Goal: Task Accomplishment & Management: Use online tool/utility

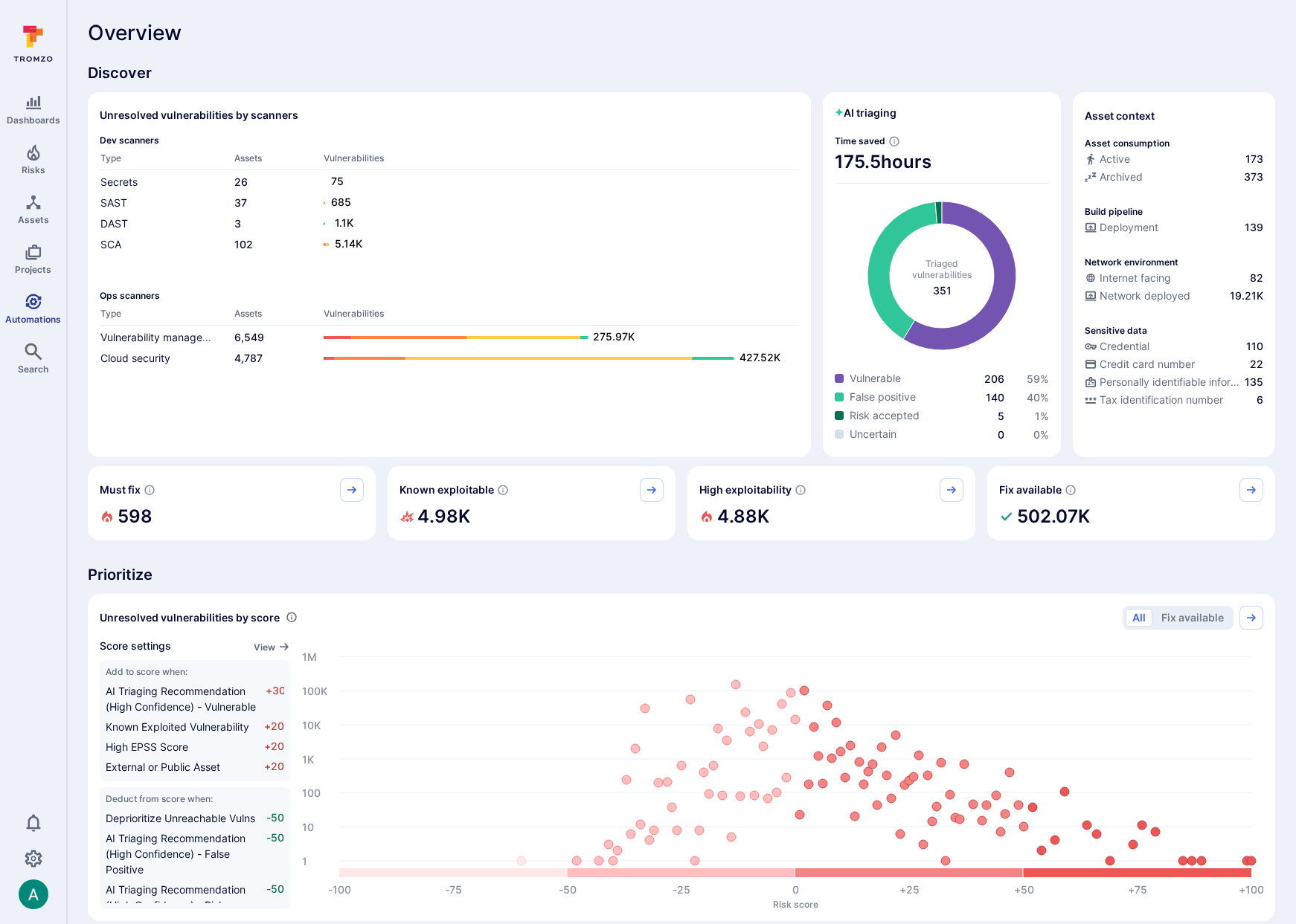
click at [34, 305] on icon "Automations" at bounding box center [33, 302] width 18 height 18
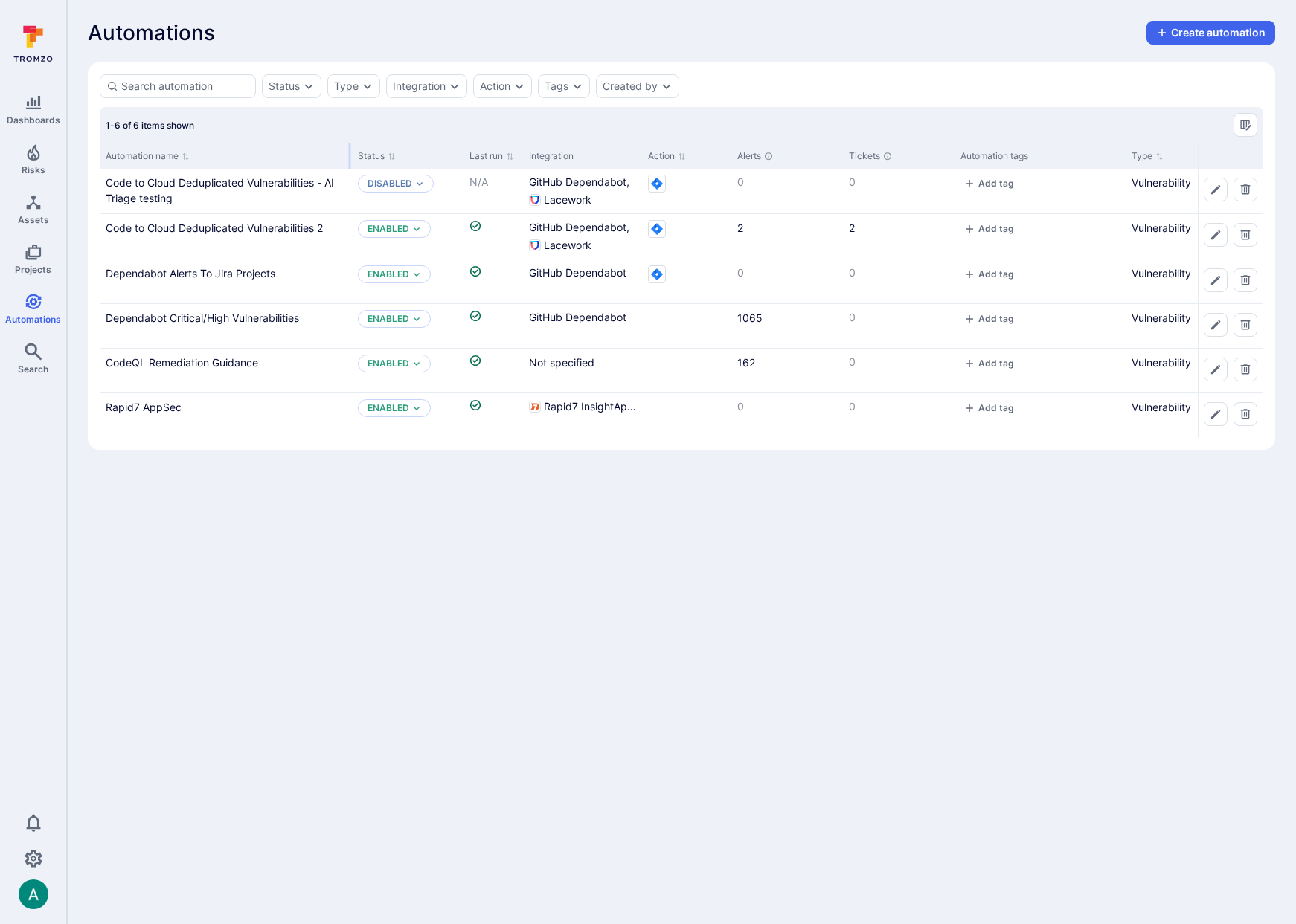
drag, startPoint x: 245, startPoint y: 154, endPoint x: 349, endPoint y: 153, distance: 104.0
click at [349, 153] on div at bounding box center [350, 156] width 2 height 25
click at [228, 273] on link "Dependabot Alerts To Jira Projects" at bounding box center [190, 273] width 170 height 13
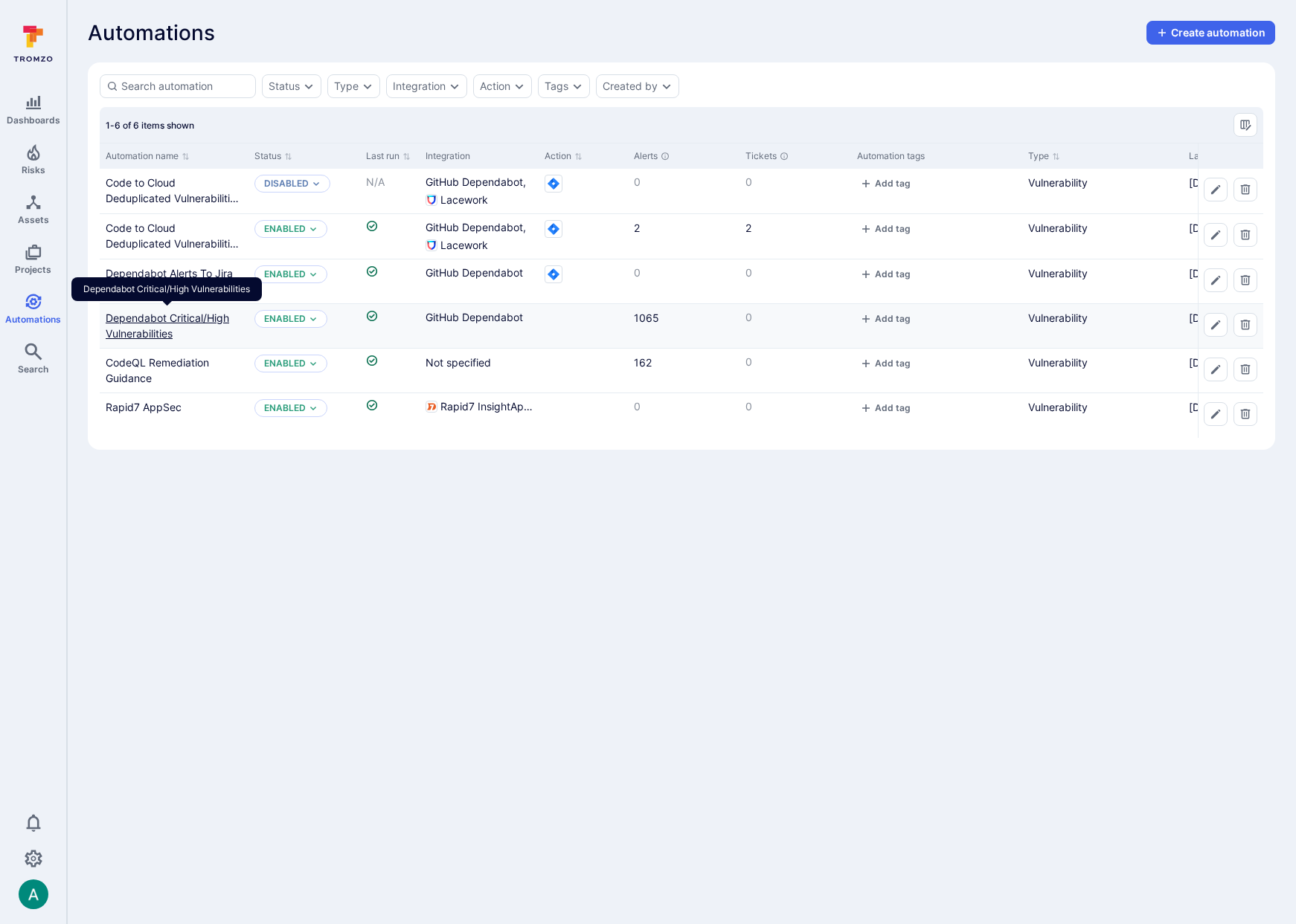
click at [136, 315] on link "Dependabot Critical/High Vulnerabilities" at bounding box center [167, 325] width 124 height 28
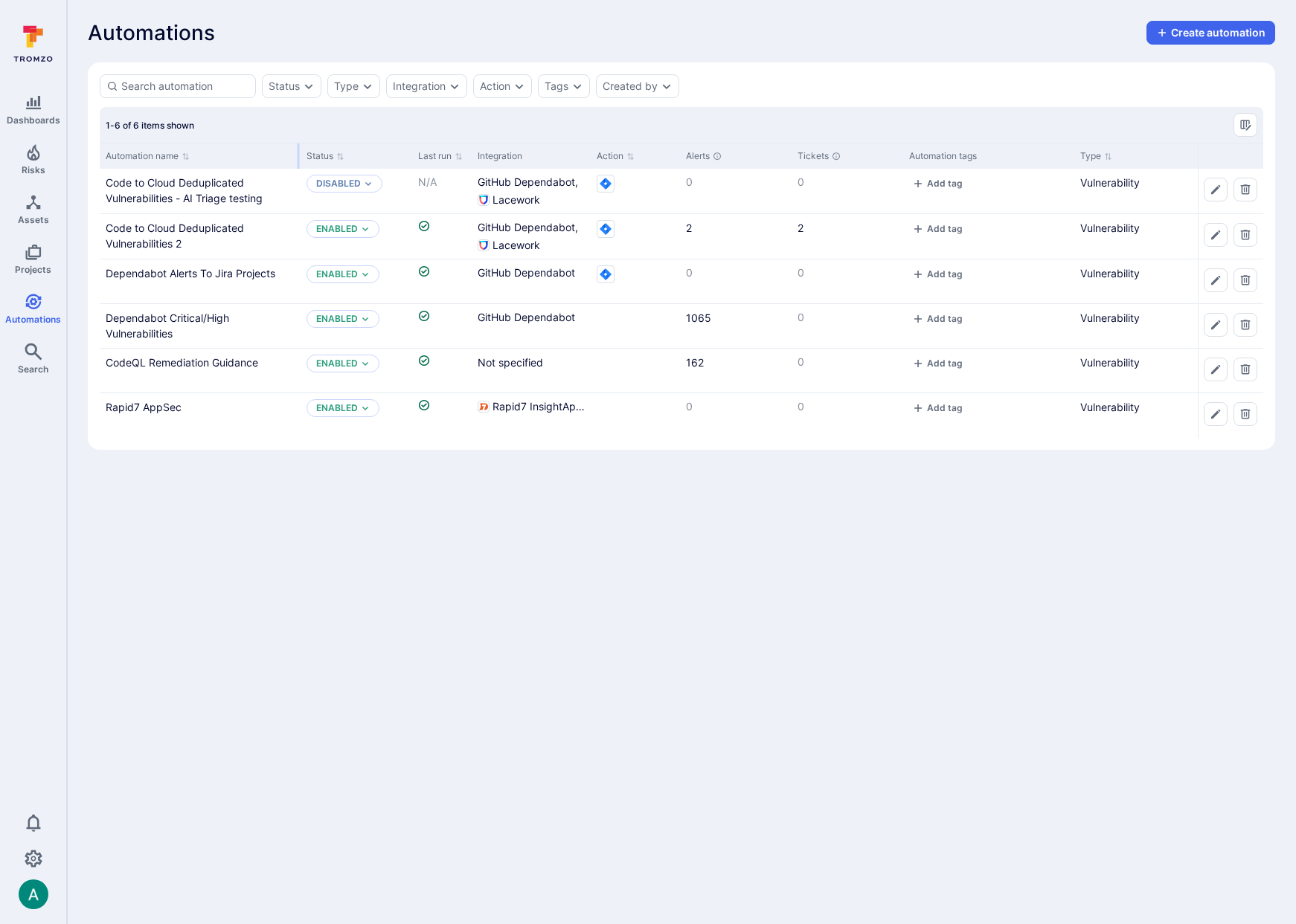
drag, startPoint x: 245, startPoint y: 151, endPoint x: 297, endPoint y: 151, distance: 52.0
click at [297, 151] on div at bounding box center [298, 156] width 2 height 25
click at [200, 316] on link "Dependabot Critical/High Vulnerabilities" at bounding box center [167, 325] width 124 height 28
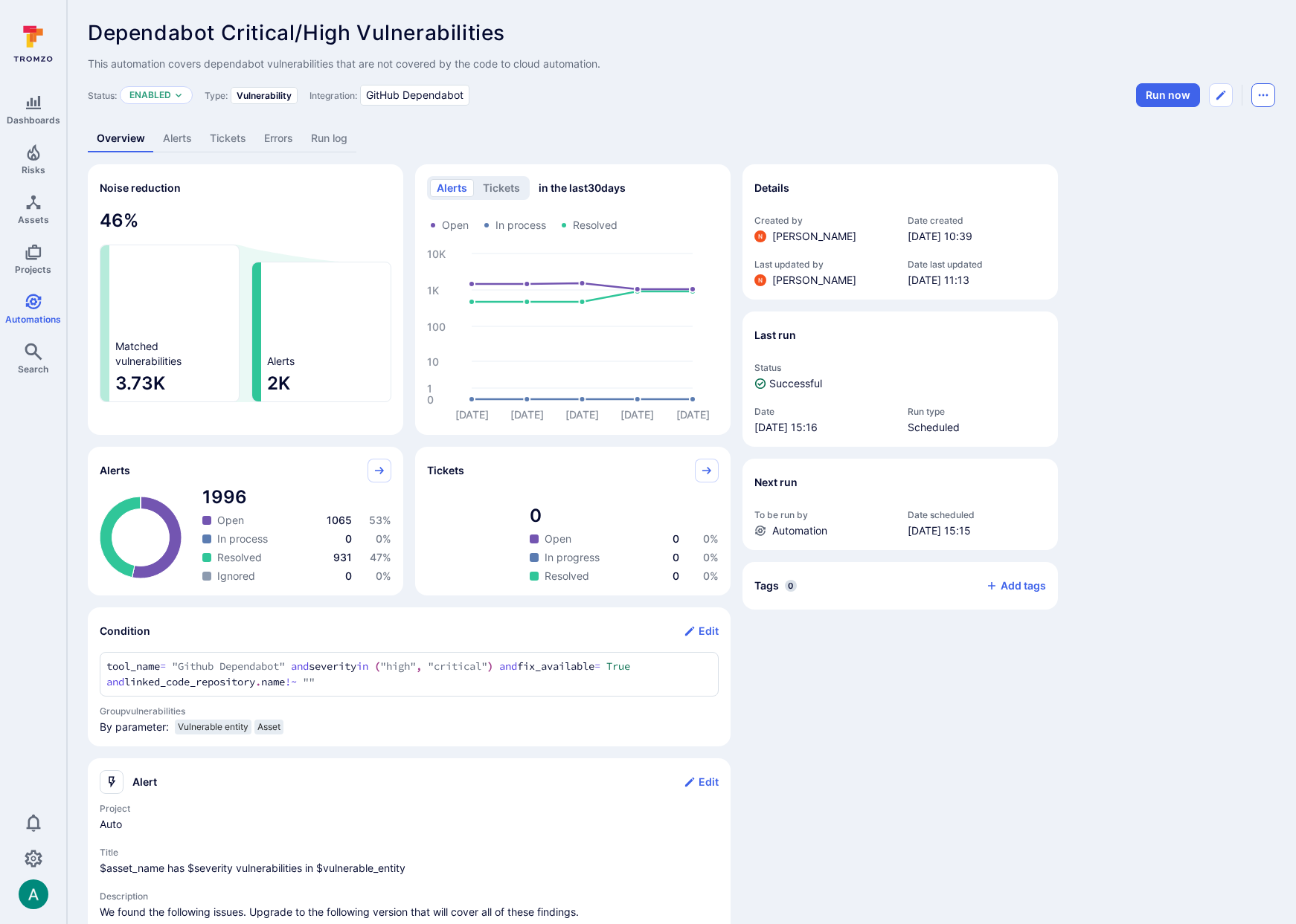
click at [1253, 93] on button "Automation menu" at bounding box center [1263, 95] width 24 height 24
click at [1233, 124] on li "Duplicate" at bounding box center [1200, 128] width 135 height 24
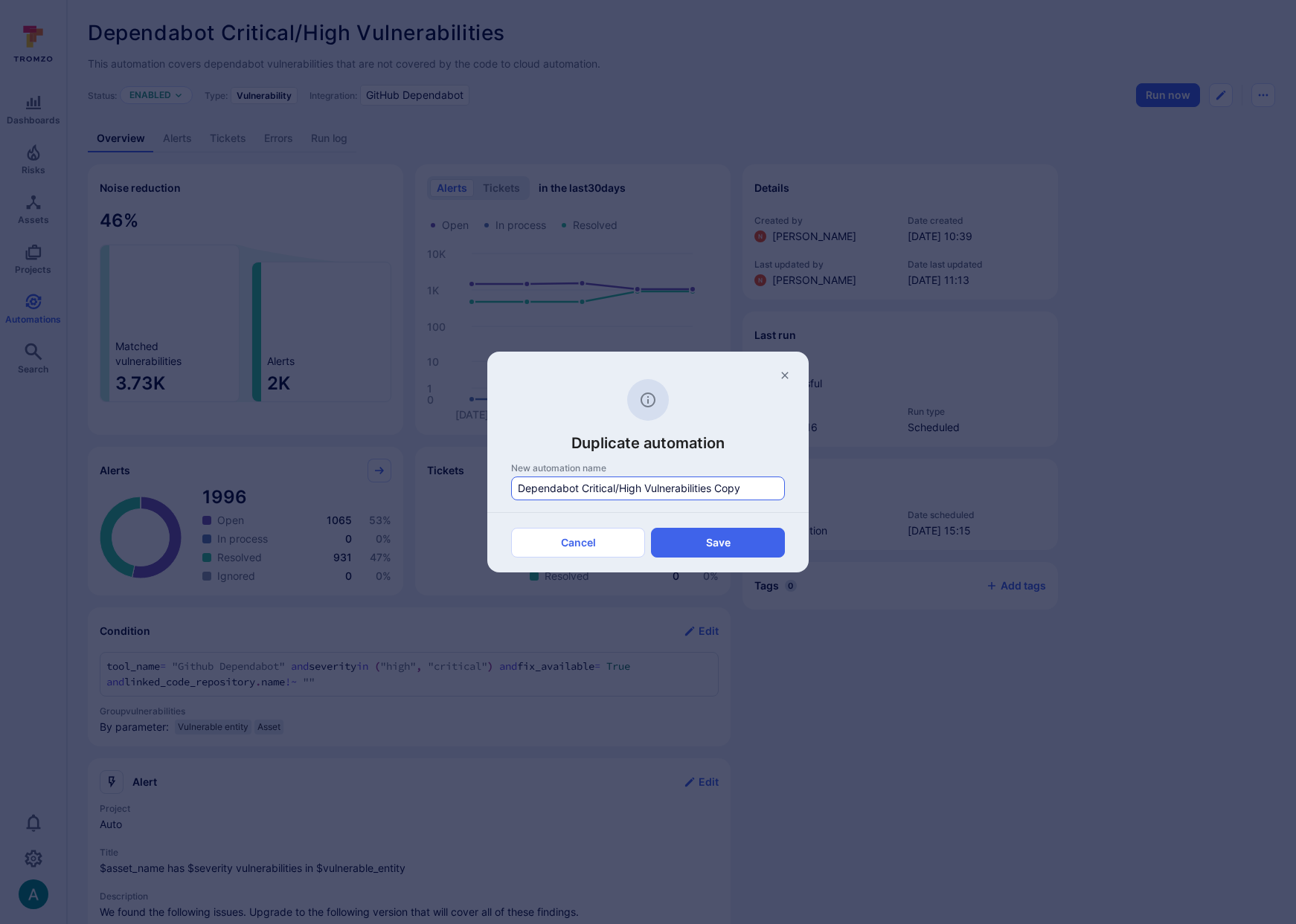
click at [518, 489] on input "Dependabot Critical/High Vulnerabilities Copy" at bounding box center [648, 488] width 261 height 14
type input "Example: AI Triaged Dependabot Vulns"
click at [720, 547] on button "Save" at bounding box center [718, 542] width 134 height 30
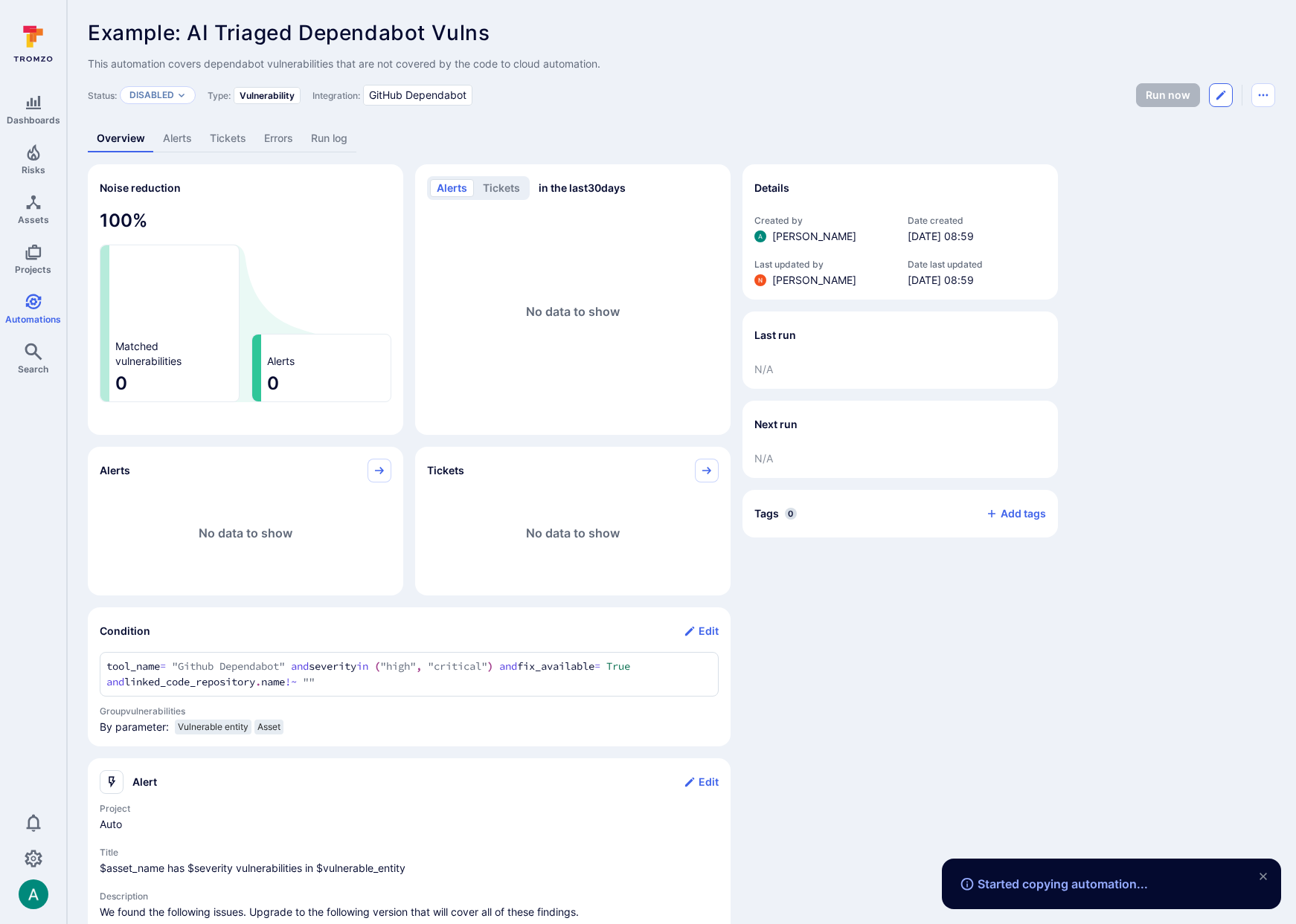
click at [1226, 93] on icon "Edit automation" at bounding box center [1221, 95] width 12 height 12
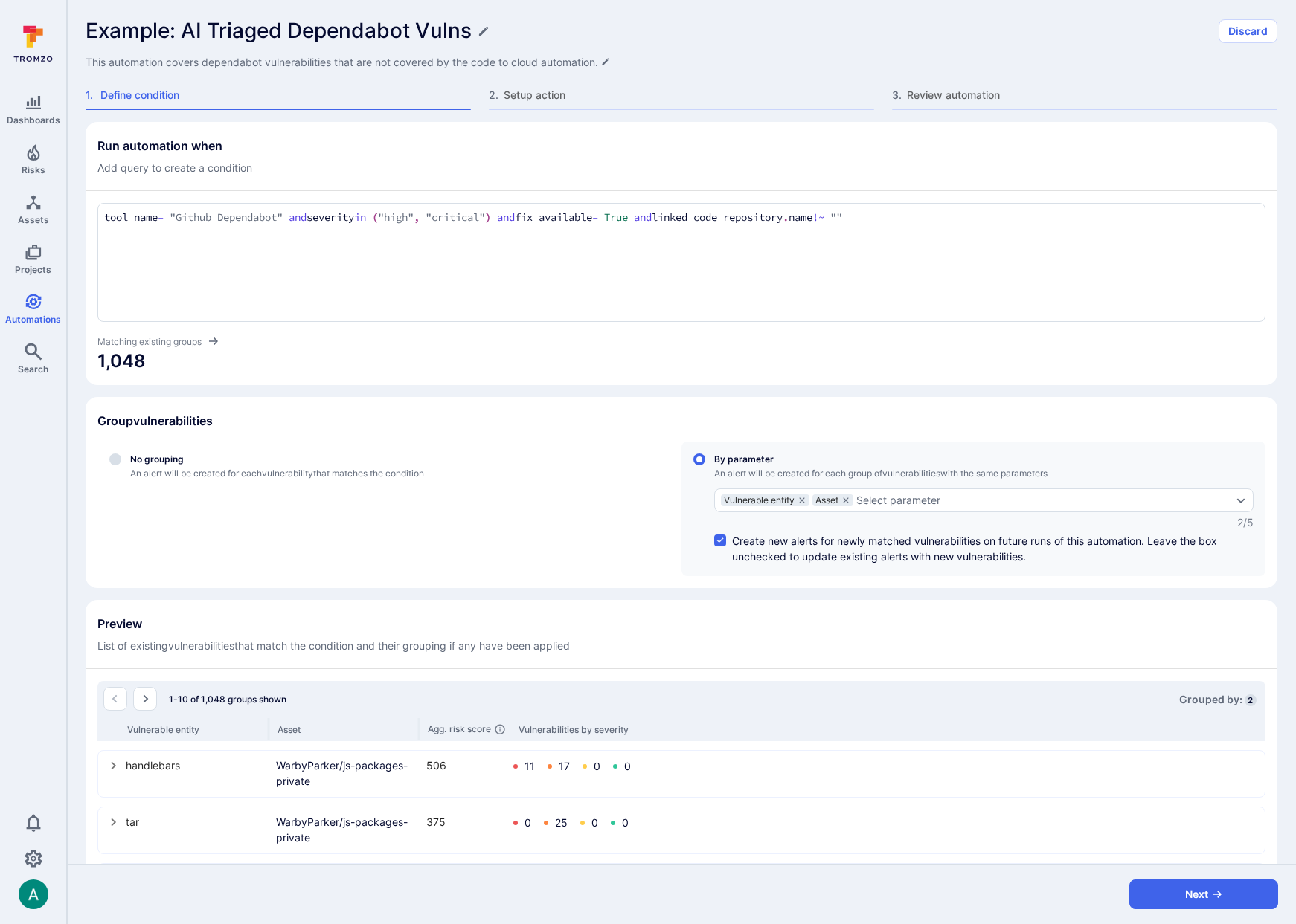
click at [480, 219] on textarea "tool_name = "Github Dependabot" and severity in ("high", "critical") and fix_av…" at bounding box center [681, 217] width 1155 height 16
click at [923, 221] on textarea "tool_name = "Github Dependabot" and severity in ("high", "critical") and fix_av…" at bounding box center [681, 217] width 1155 height 16
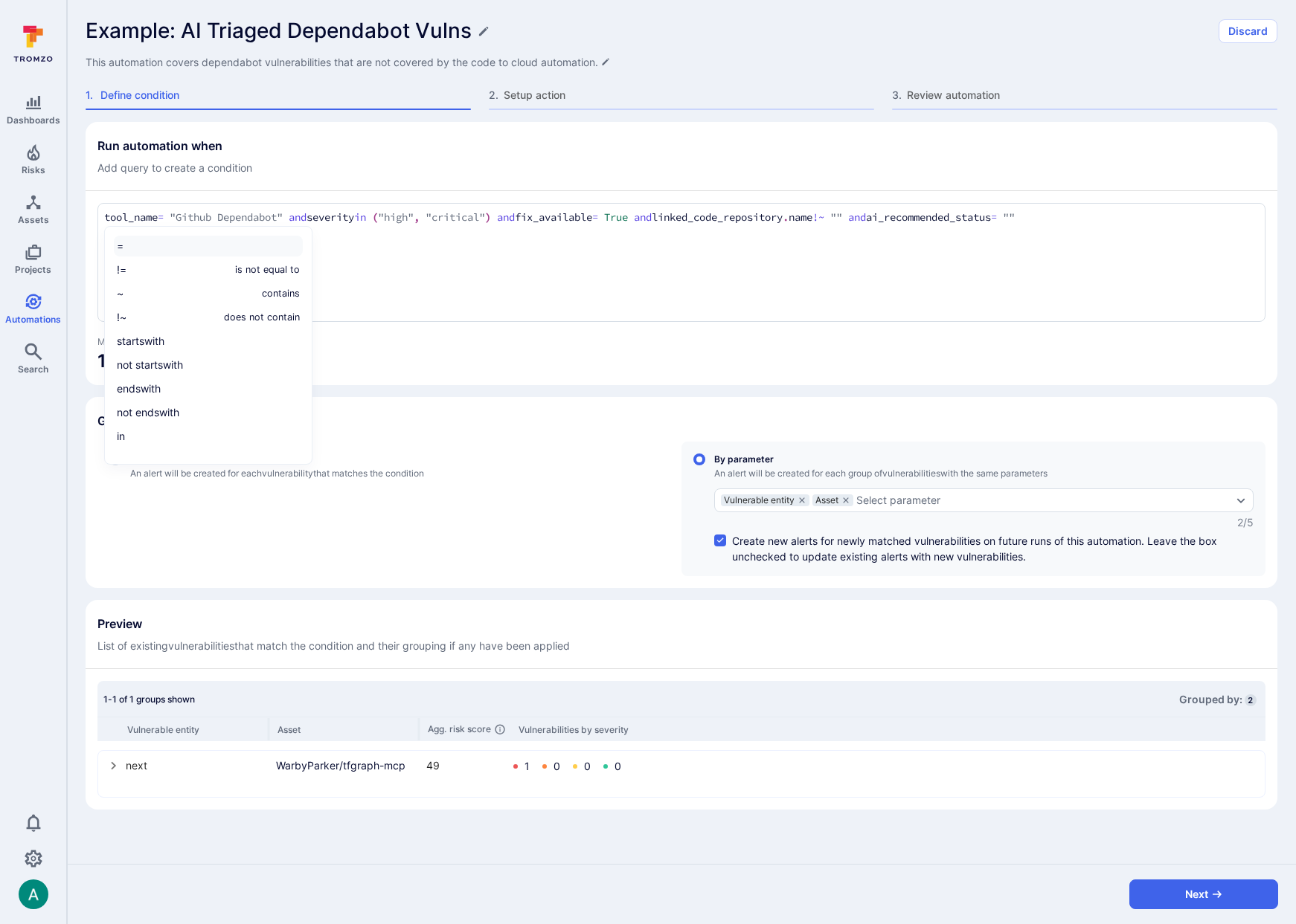
click at [126, 248] on li "=" at bounding box center [208, 246] width 189 height 21
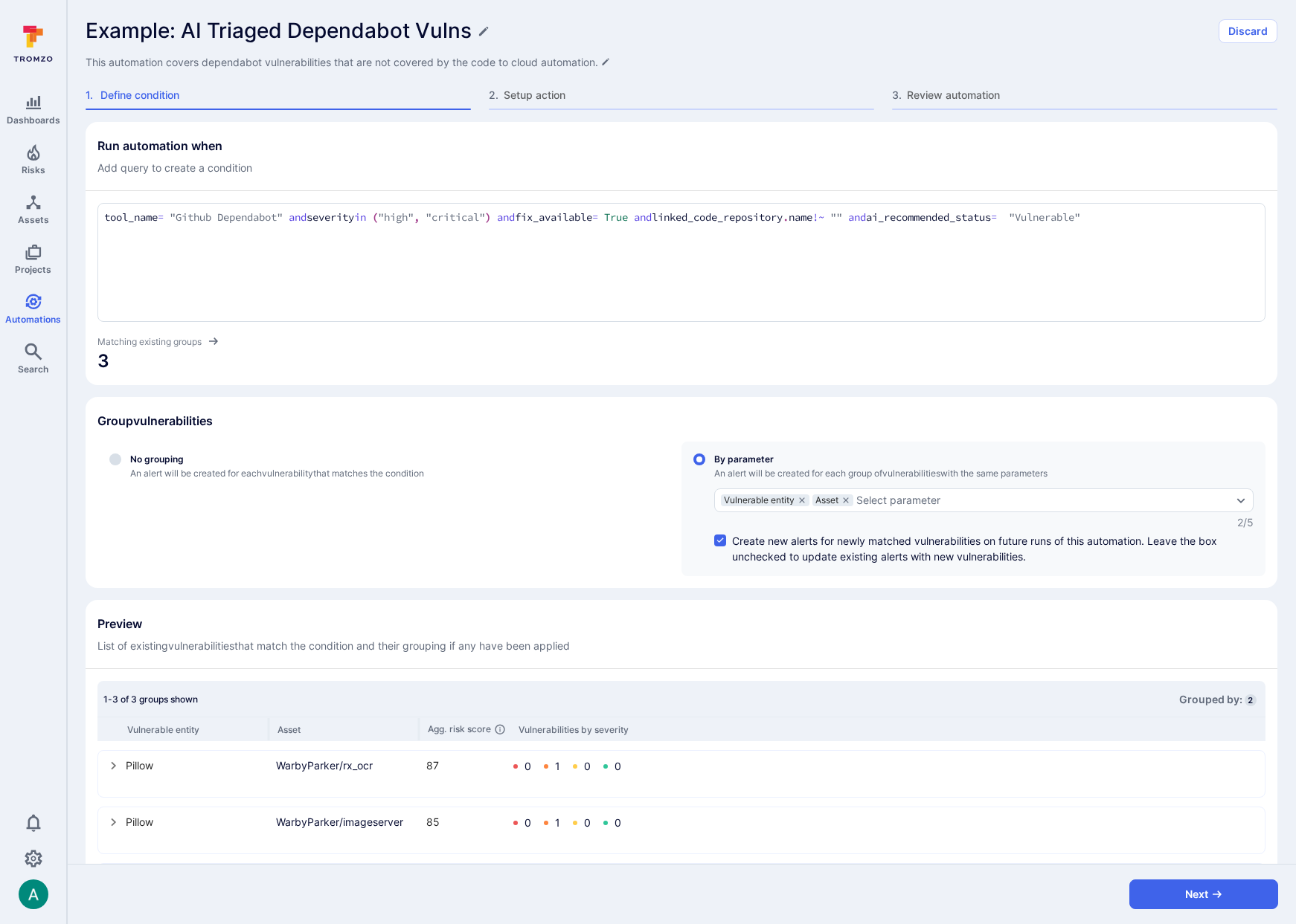
drag, startPoint x: 710, startPoint y: 216, endPoint x: 925, endPoint y: 218, distance: 215.0
click at [925, 218] on textarea "tool_name = "Github Dependabot" and severity in ("high", "critical") and fix_av…" at bounding box center [681, 217] width 1155 height 16
click at [590, 395] on div "Run automation when Add query to create a condition tool_name = "Github Dependa…" at bounding box center [681, 663] width 1192 height 1083
click at [586, 216] on textarea "tool_name = "Github Dependabot" and ai_recommended_status = "Vulnerable"" at bounding box center [681, 217] width 1155 height 16
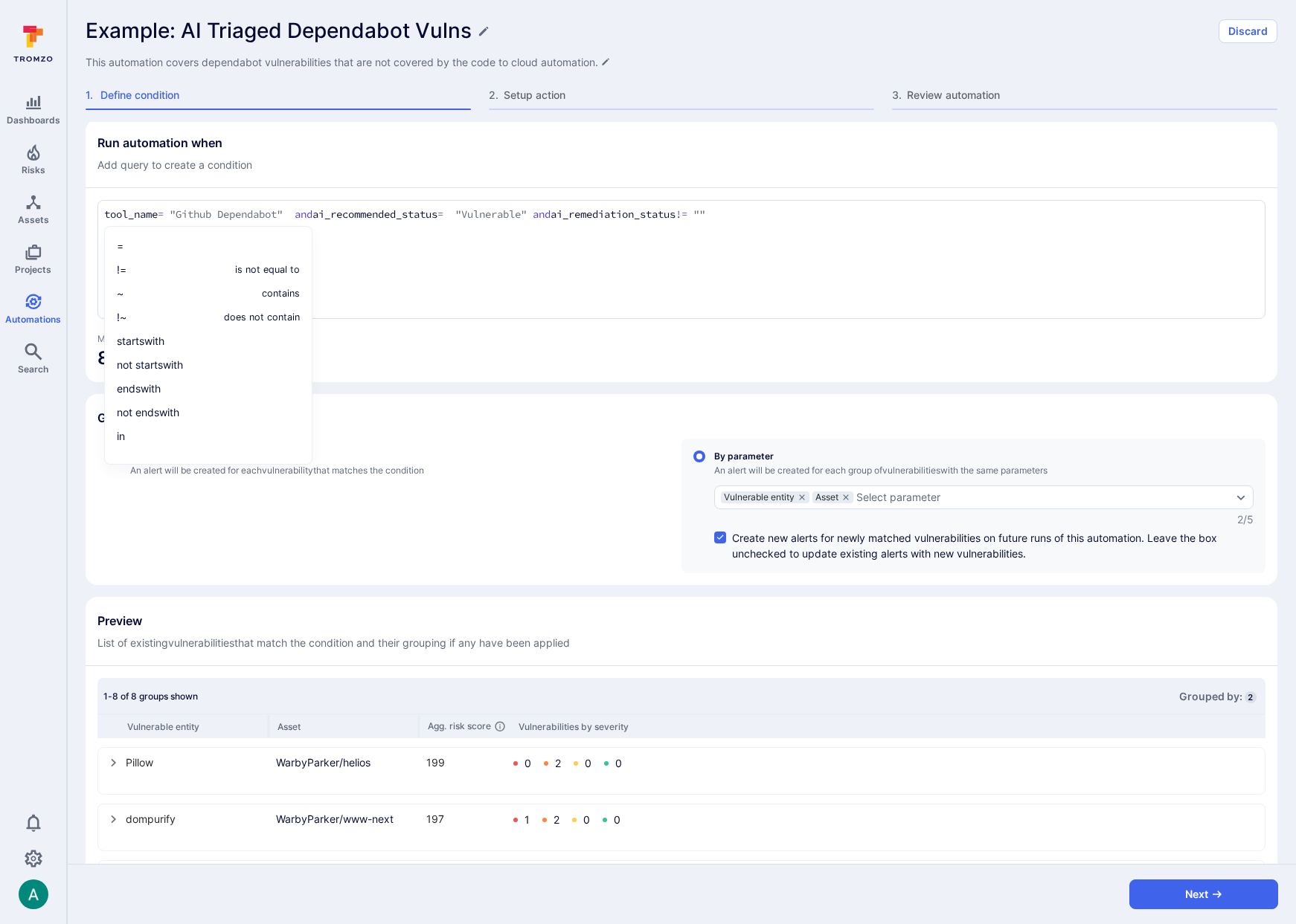
click at [672, 229] on div "tool_name = "Github Dependabot" and ai_recommended_status = "Vulnerable" and ai…" at bounding box center [681, 258] width 1168 height 119
click at [418, 212] on textarea "tool_name = "Github Dependabot" and ai_recommended_status = "Vulnerable" and ai…" at bounding box center [681, 215] width 1155 height 16
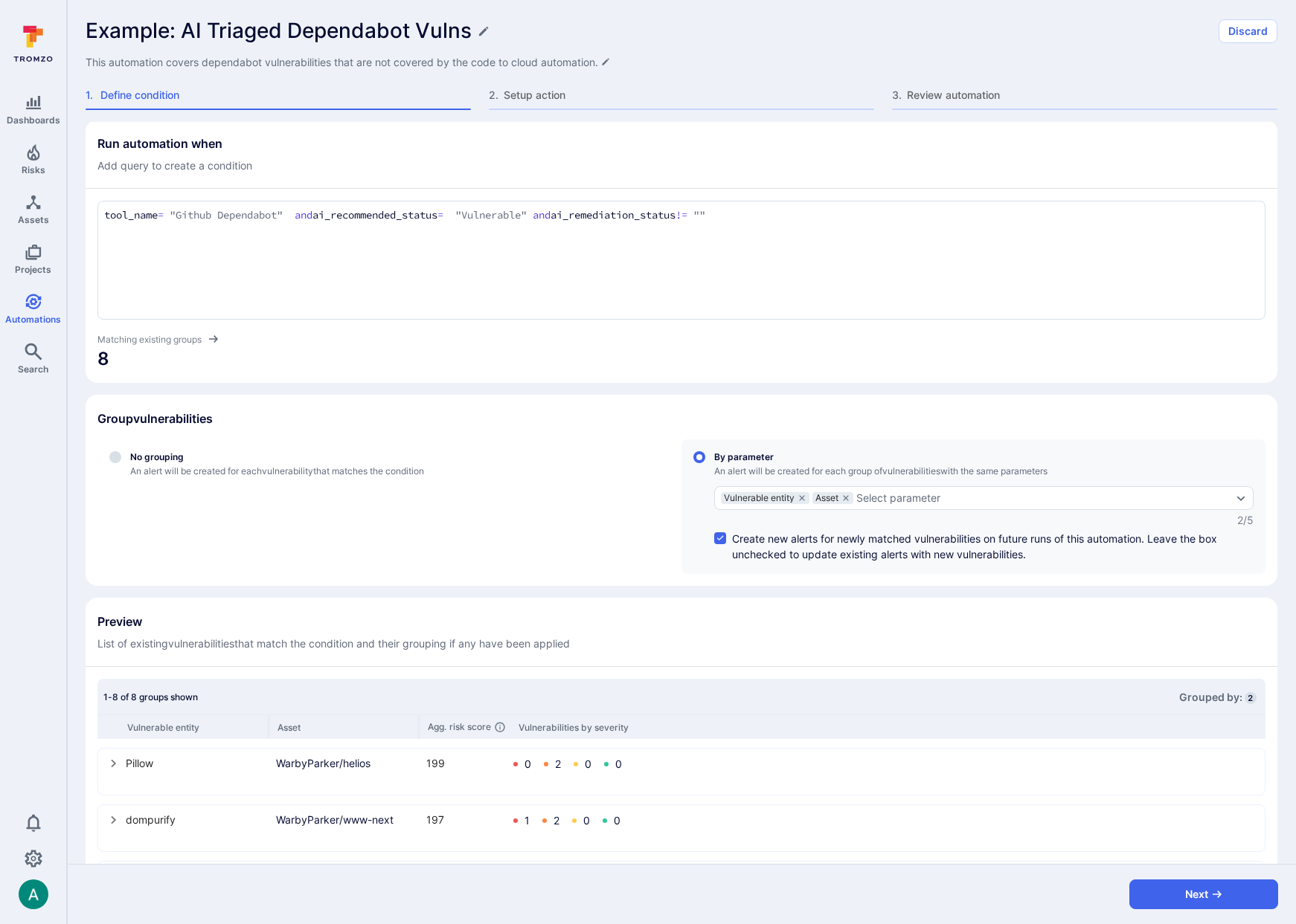
click at [609, 213] on textarea "tool_name = "Github Dependabot" and ai_recommended_status = "Vulnerable" and ai…" at bounding box center [681, 215] width 1155 height 16
drag, startPoint x: 573, startPoint y: 215, endPoint x: 802, endPoint y: 216, distance: 229.0
click at [802, 216] on textarea "tool_name = "Github Dependabot" and ai_recommended_status = "Vulnerable" and ai…" at bounding box center [681, 215] width 1155 height 16
paste textarea "and ai_remediation_status in ("success")"
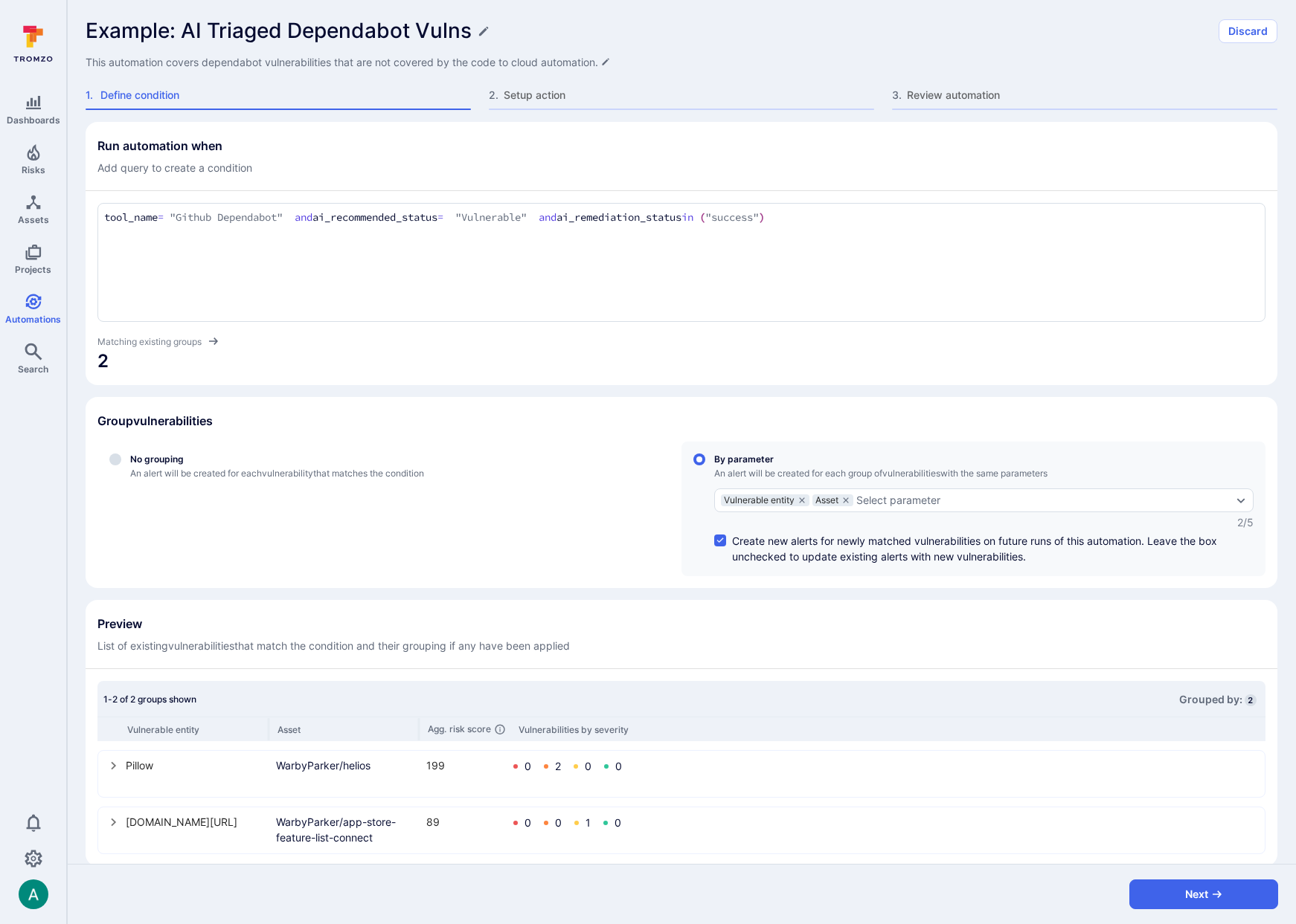
type textarea "tool_name = "Github Dependabot" and ai_recommended_status = "Vulnerable" and ai…"
click at [195, 19] on h1 "Example: AI Triaged Dependabot Vulns" at bounding box center [279, 30] width 386 height 24
click at [230, 27] on input "Example: AI Triaged Dependabot Vulns" at bounding box center [648, 30] width 1124 height 24
drag, startPoint x: 179, startPoint y: 28, endPoint x: 193, endPoint y: 30, distance: 14.1
click at [183, 29] on input "Example: AI Triaged Dependabot Vulns" at bounding box center [648, 30] width 1124 height 24
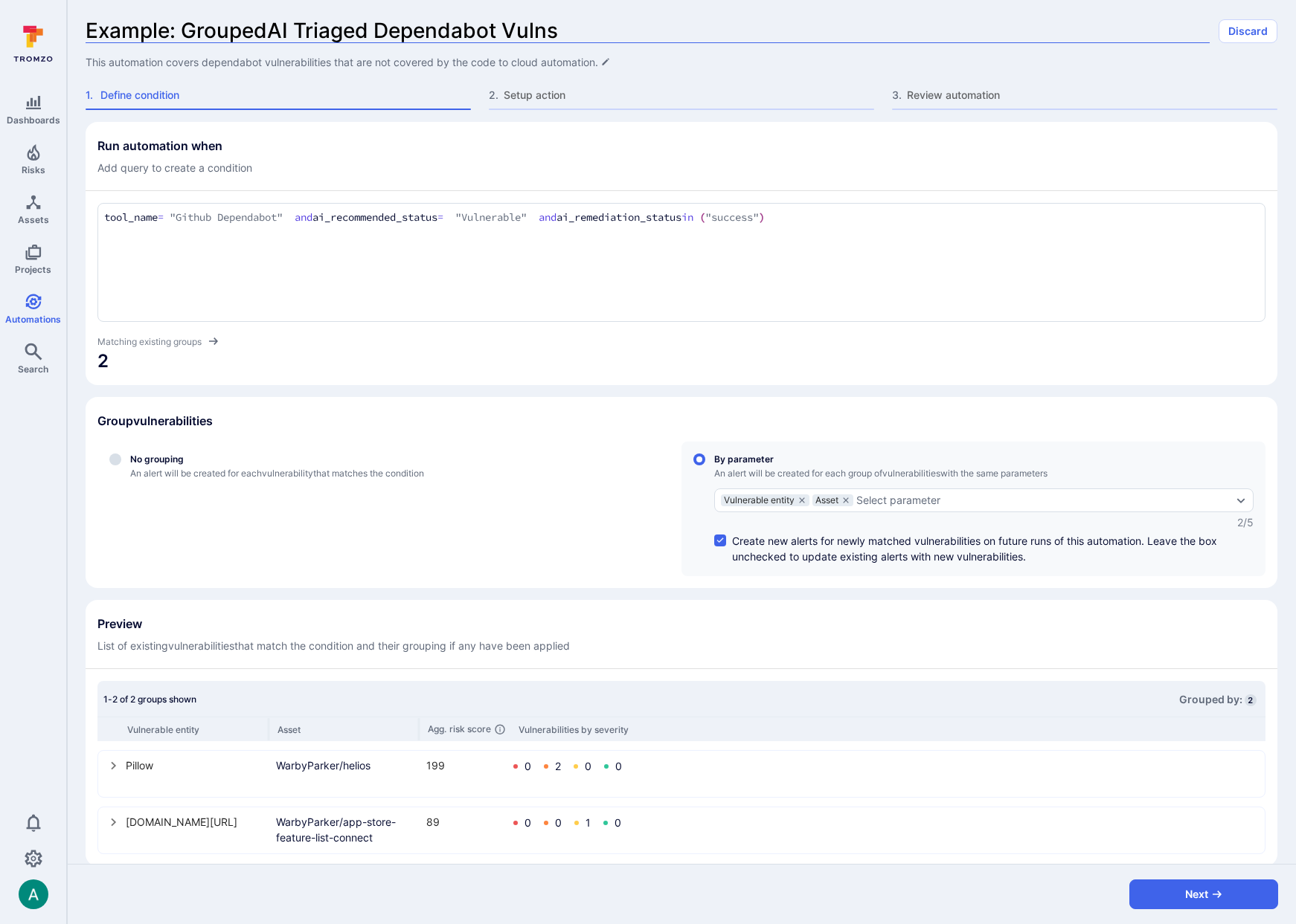
type input "Example: Grouped AI Triaged Dependabot Vulns"
click at [324, 211] on textarea "tool_name = "Github Dependabot" and ai_recommended_status = "Vulnerable" and ai…" at bounding box center [681, 217] width 1155 height 16
drag, startPoint x: 335, startPoint y: 213, endPoint x: 90, endPoint y: 200, distance: 245.3
click at [90, 200] on section "Run automation when Add query to create a condition tool_name = "Github Dependa…" at bounding box center [681, 253] width 1192 height 263
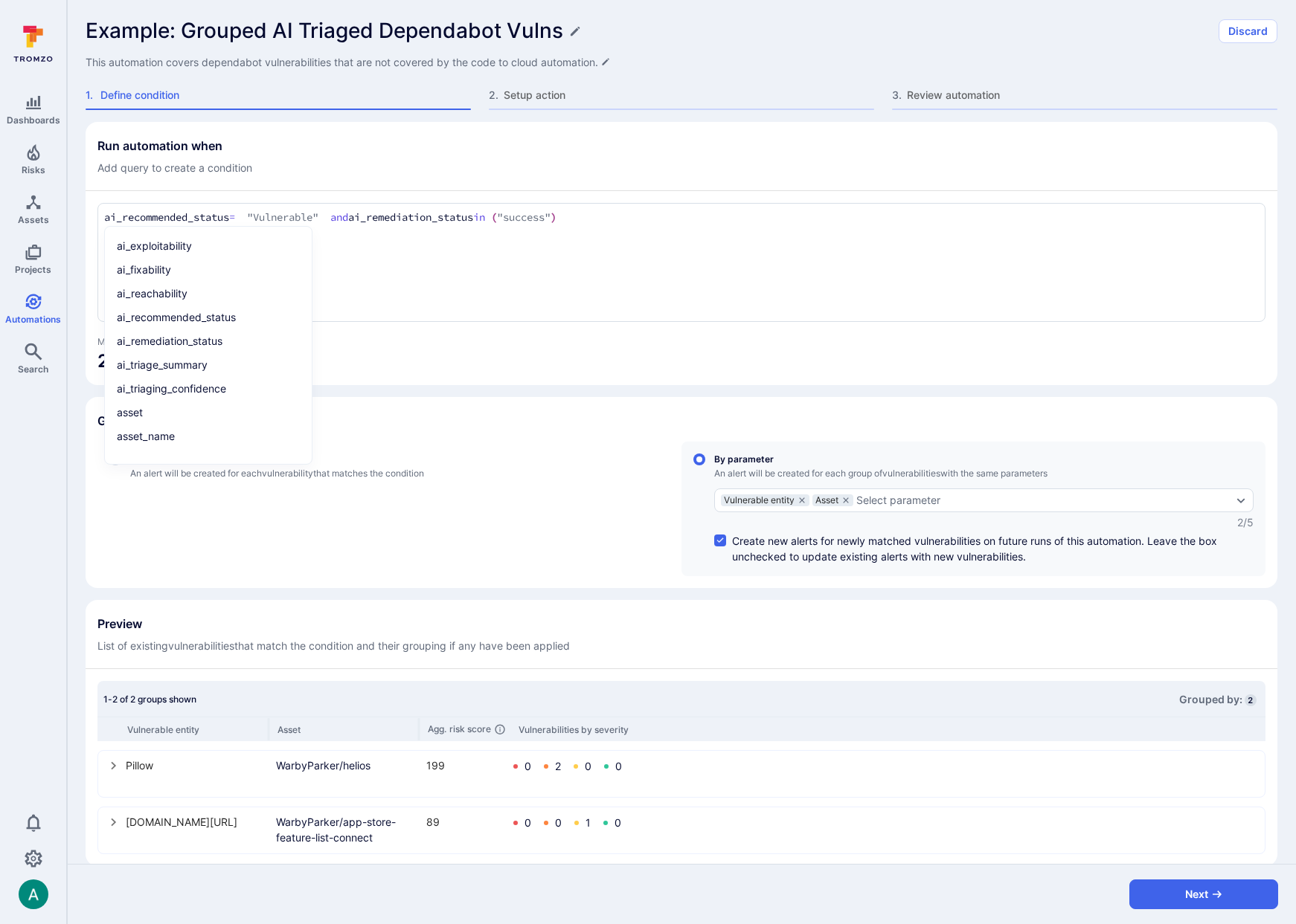
click at [686, 271] on div "ai_recommended_status = "Vulnerable" and ai_remediation_status in ("success") a…" at bounding box center [681, 261] width 1168 height 119
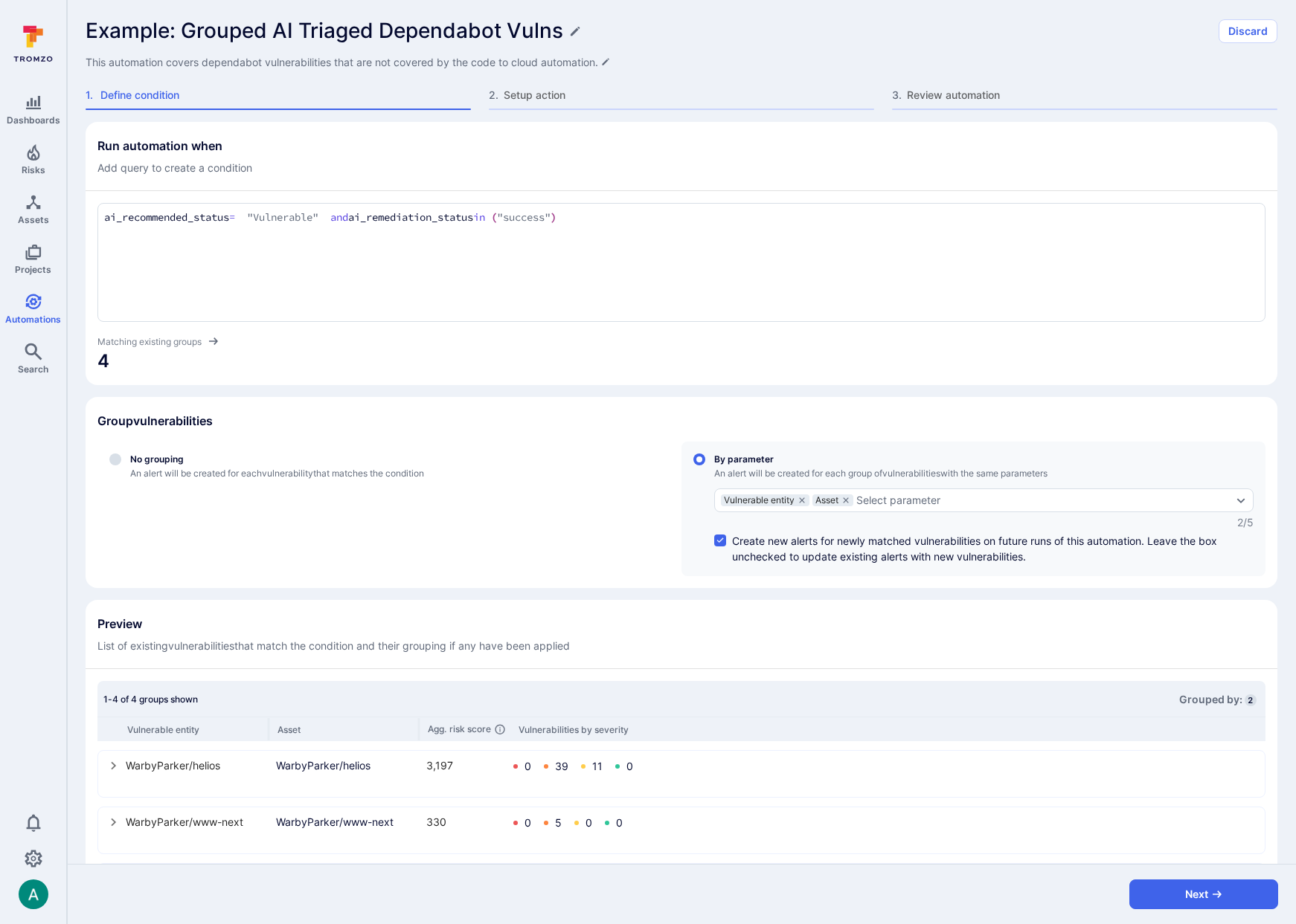
click at [660, 398] on section "Group vulnerabilities No grouping An alert will be created for each vulnerabili…" at bounding box center [681, 493] width 1192 height 191
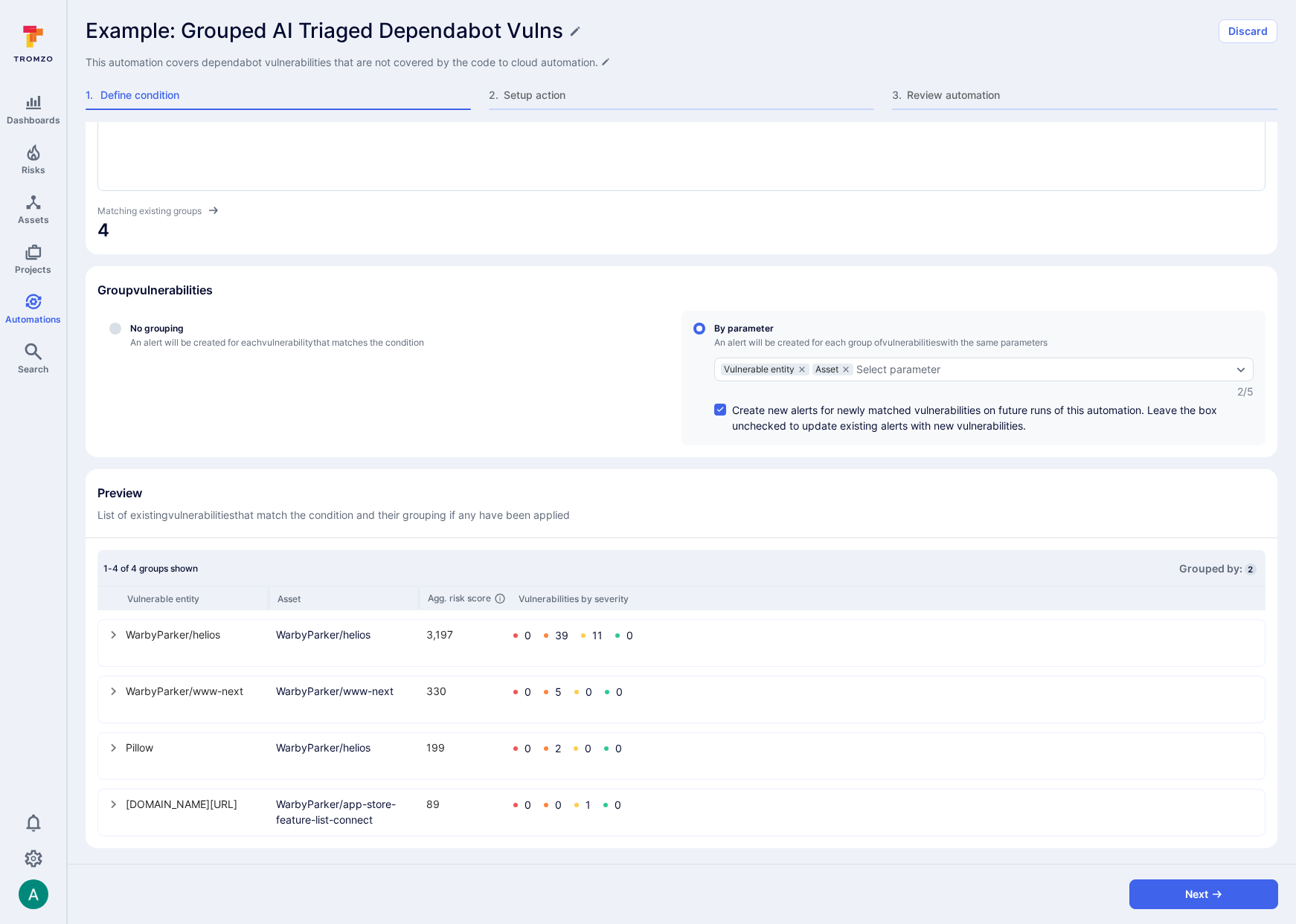
scroll to position [134, 0]
click at [113, 631] on icon "select group" at bounding box center [114, 633] width 5 height 8
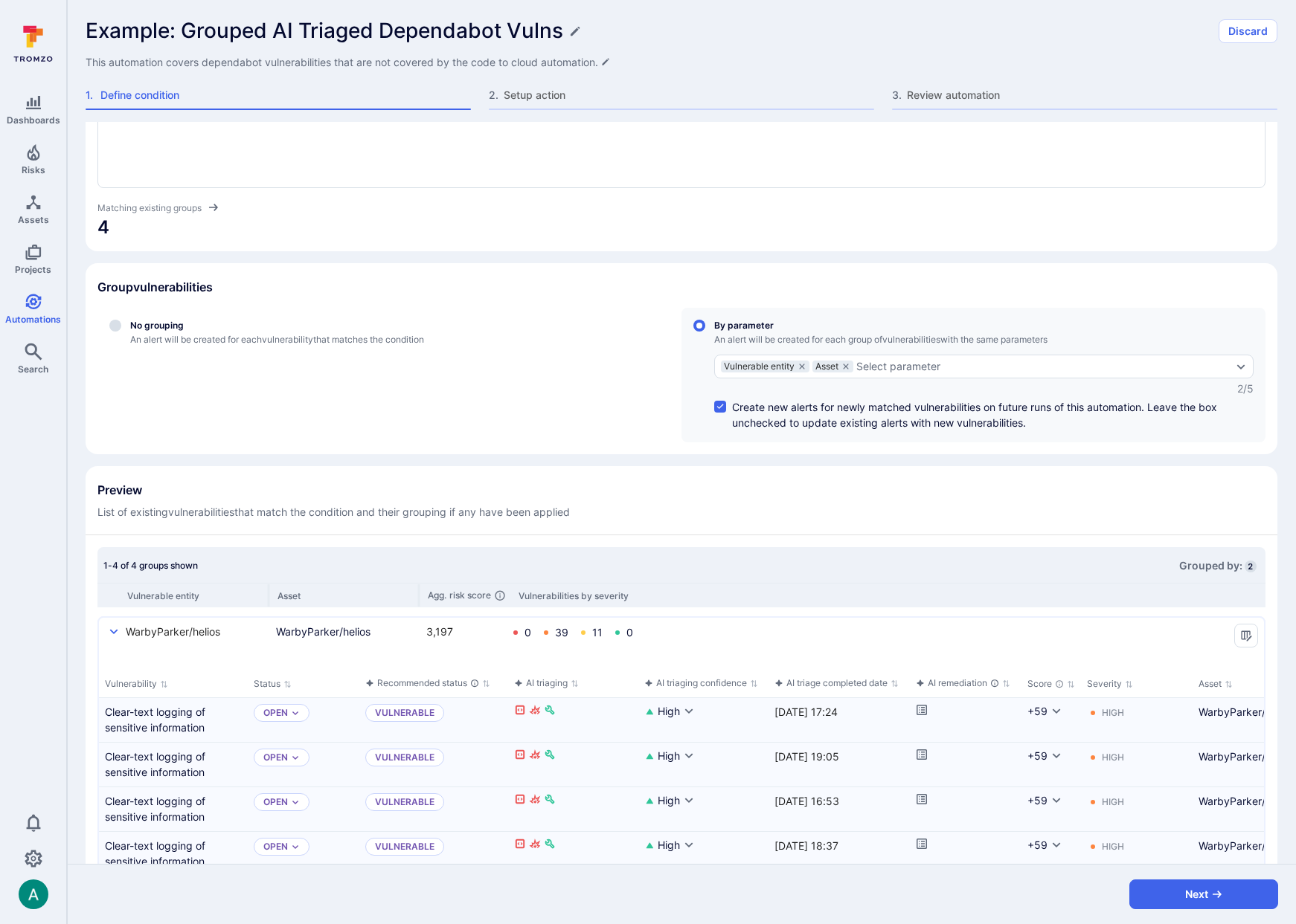
click at [113, 631] on icon "select group" at bounding box center [114, 632] width 12 height 12
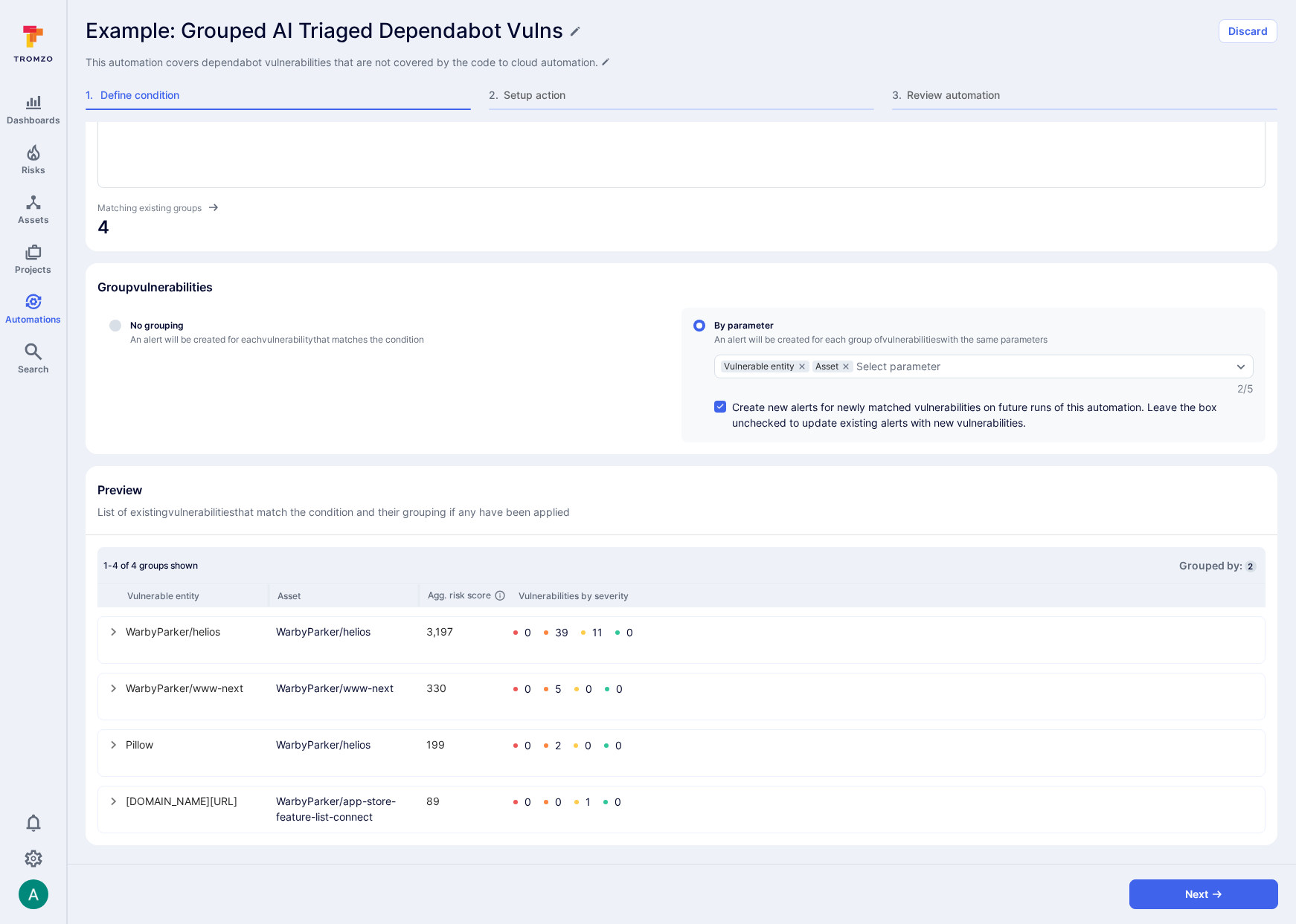
scroll to position [0, 0]
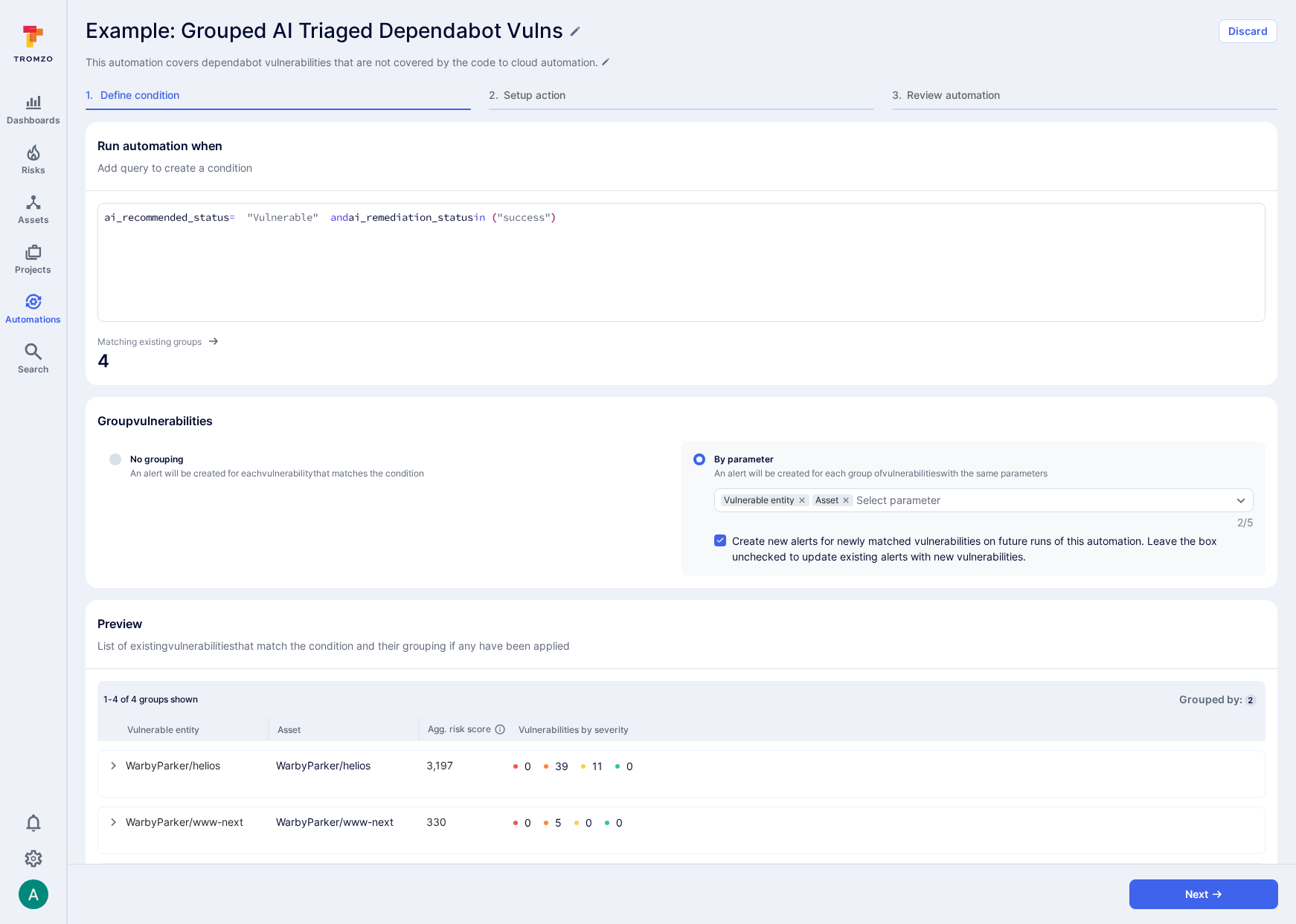
click at [193, 238] on div "ai_recommended_status = "Vulnerable" and ai_remediation_status in ("success") a…" at bounding box center [681, 261] width 1168 height 119
type textarea "tool_name = "Github Dependabot" and ai_recommended_status = "Vulnerable" and ai…"
click at [463, 242] on div "tool_name = "Github Dependabot" and ai_recommended_status = "Vulnerable" and ai…" at bounding box center [681, 261] width 1168 height 119
click at [1251, 902] on button "Next" at bounding box center [1203, 894] width 149 height 30
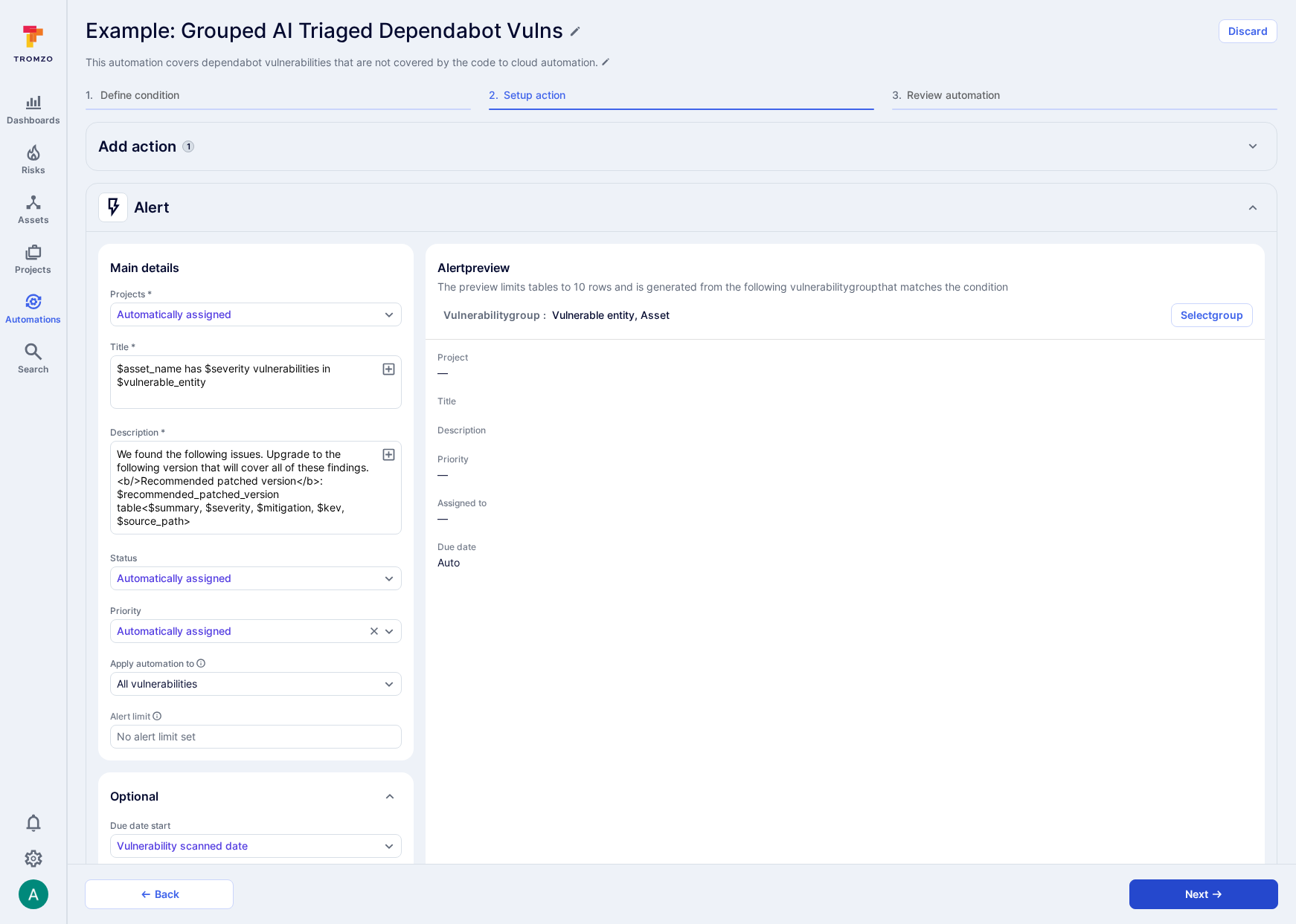
type textarea "x"
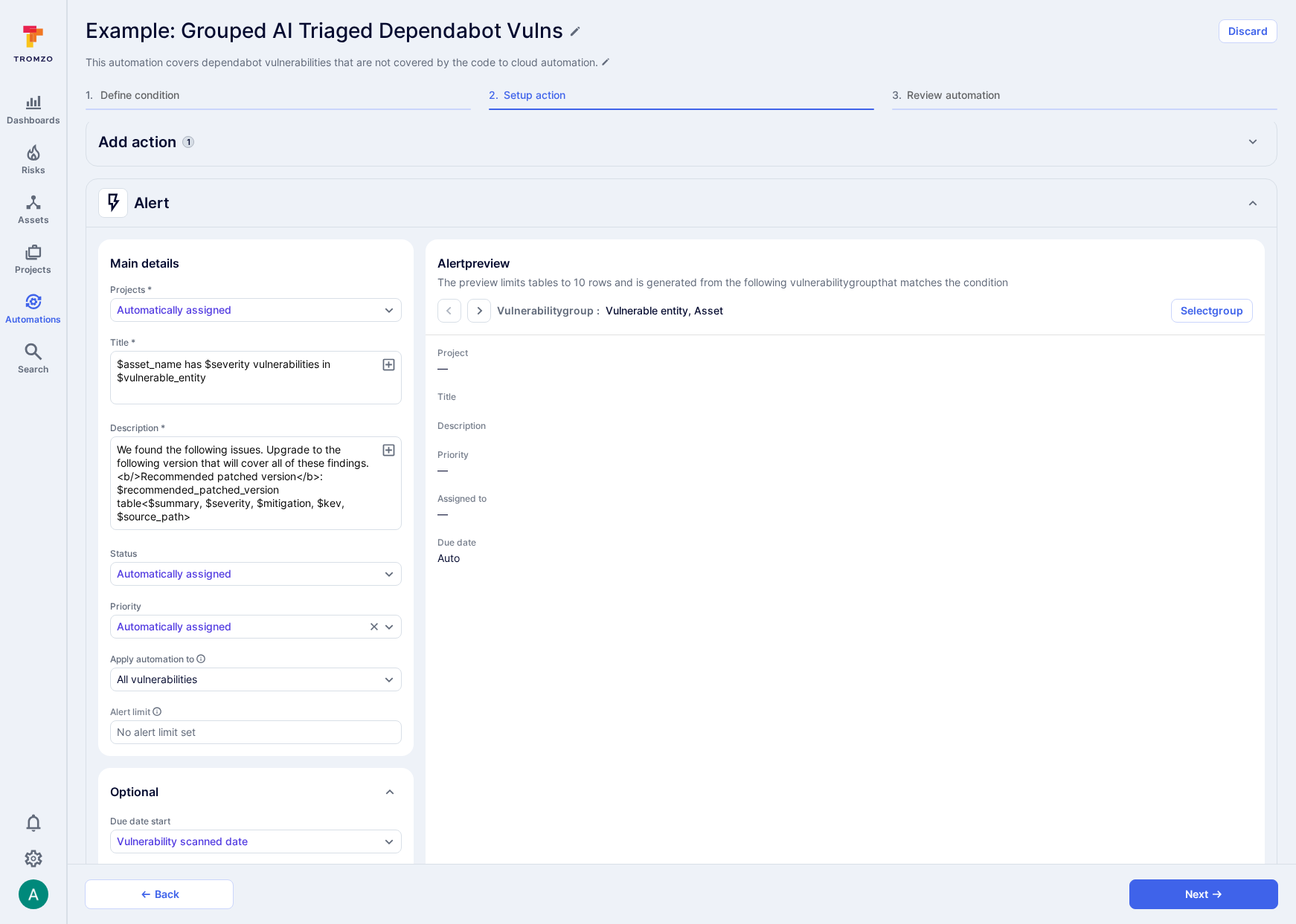
type textarea "x"
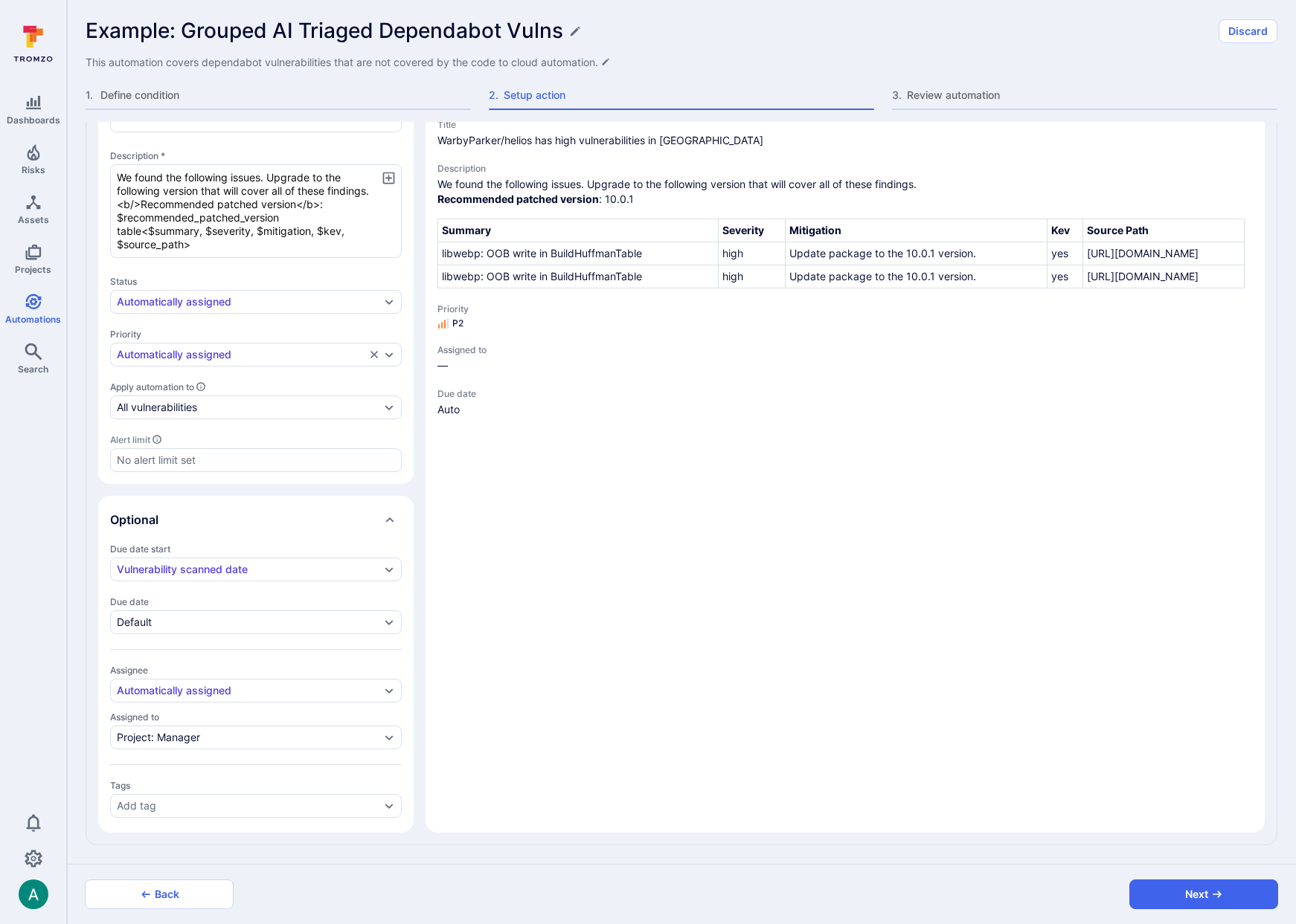
scroll to position [0, 0]
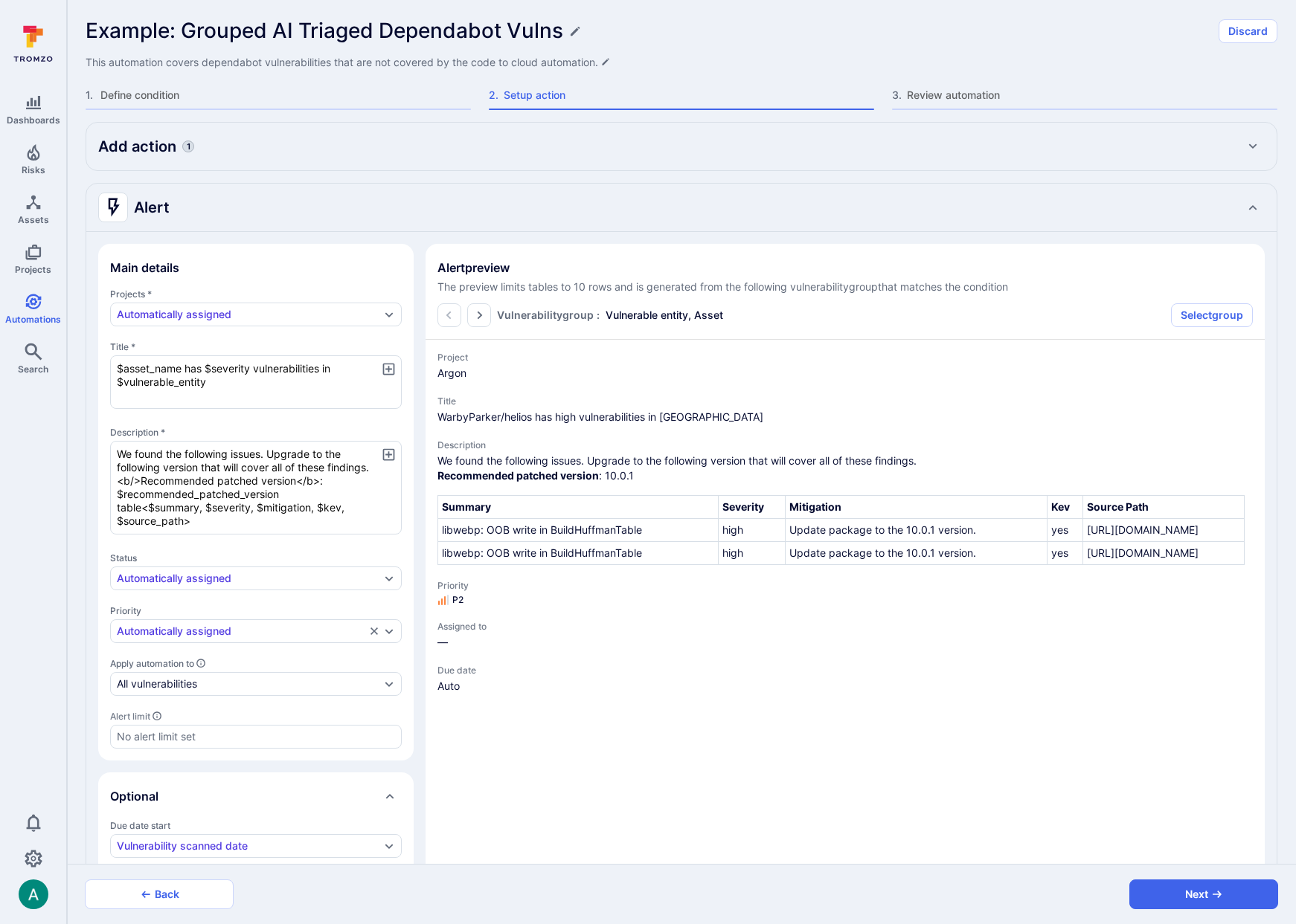
click at [255, 202] on div "Alert" at bounding box center [667, 207] width 1137 height 24
type textarea "x"
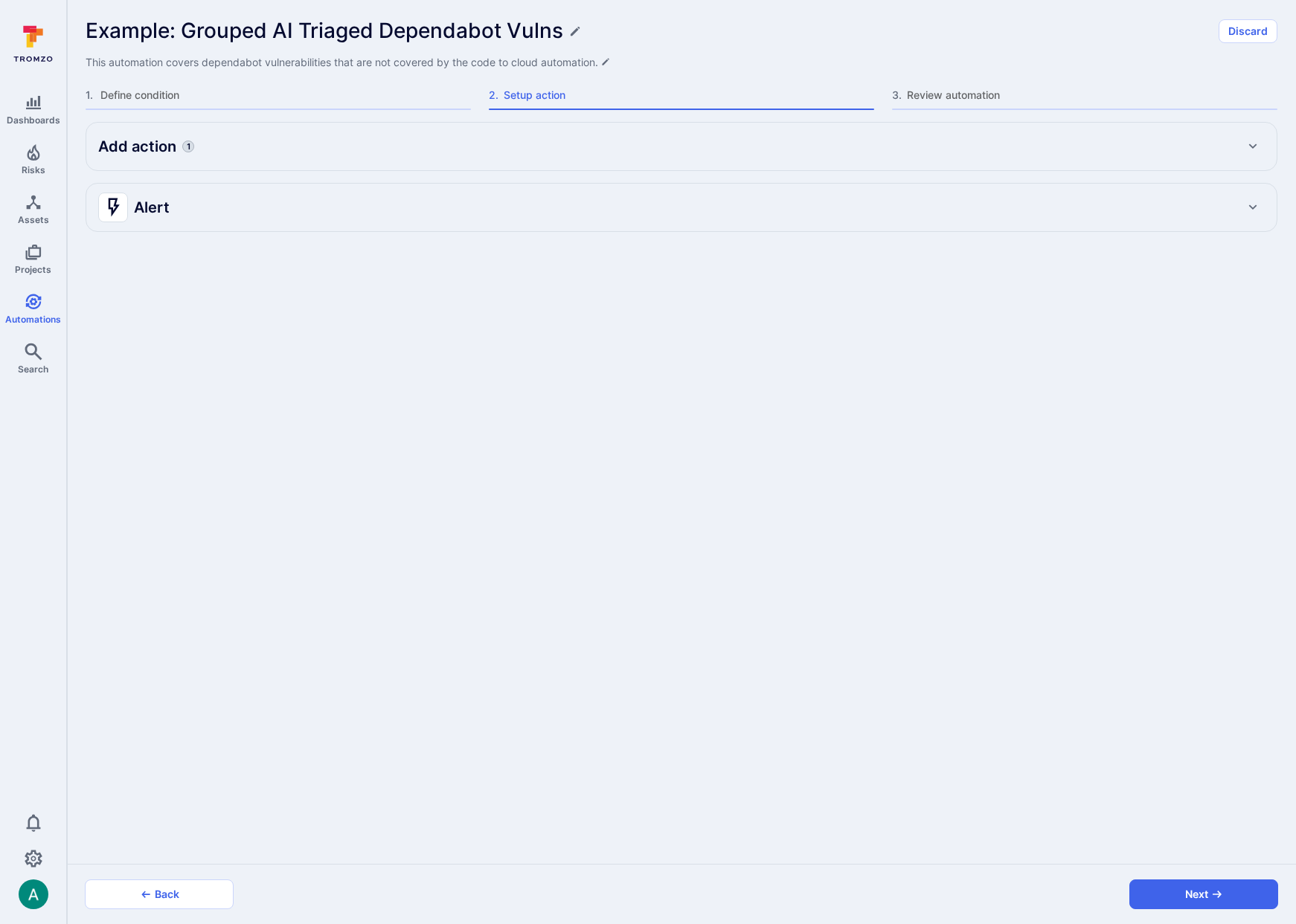
click at [278, 160] on div "Add action 1" at bounding box center [681, 146] width 1191 height 47
type textarea "x"
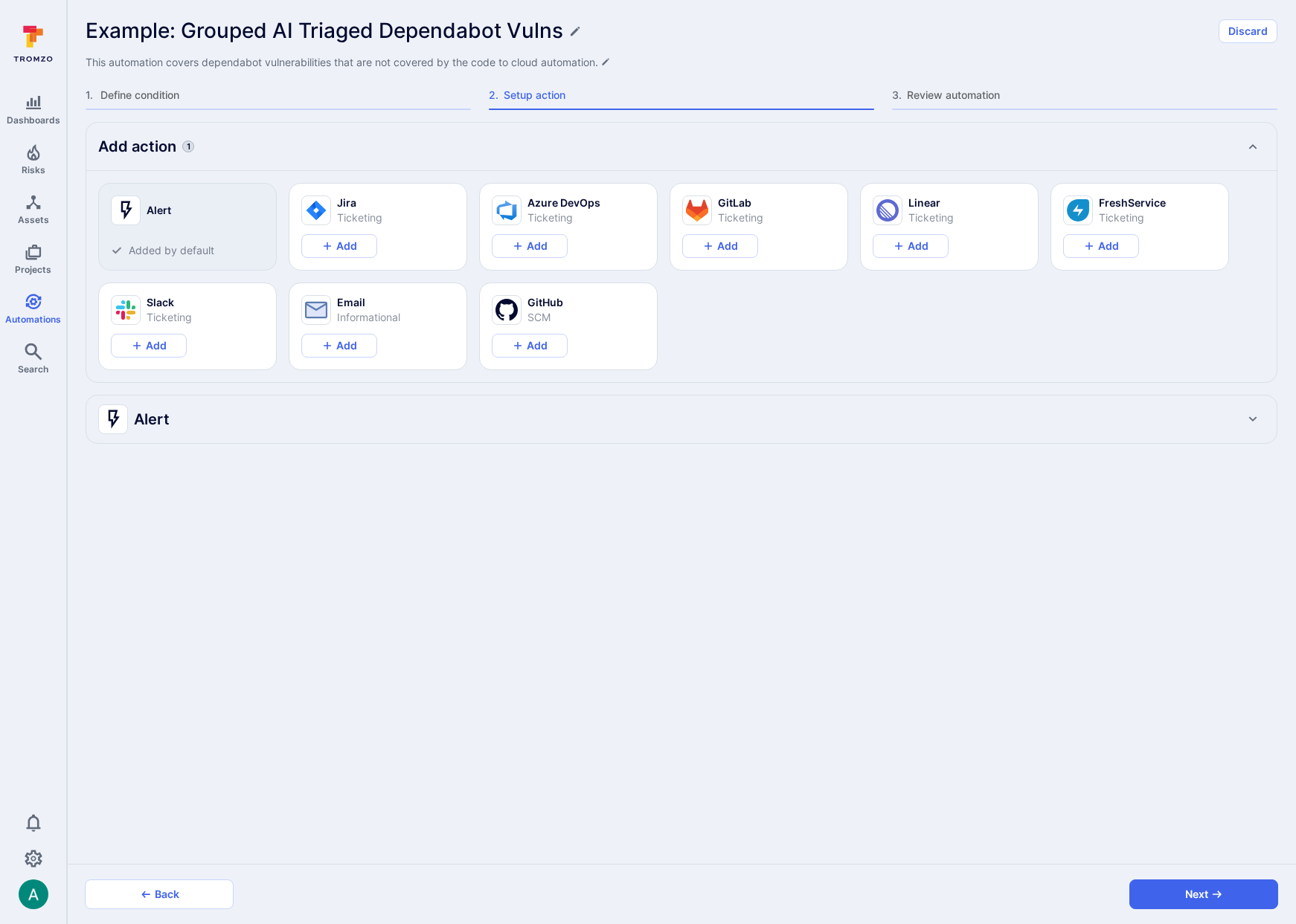
click at [283, 152] on div "Add action 1" at bounding box center [681, 147] width 1167 height 24
type textarea "x"
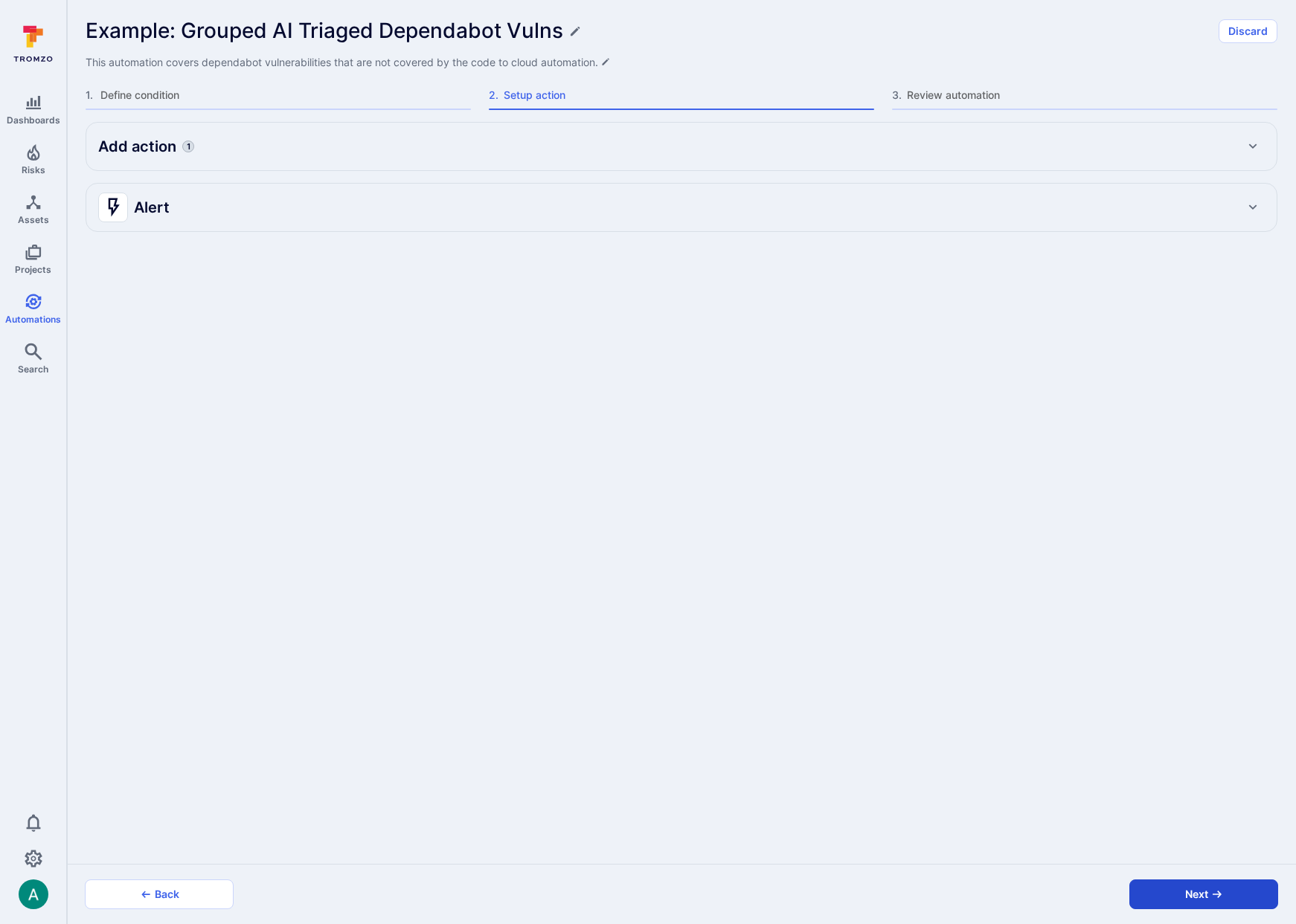
click at [1227, 895] on button "Next" at bounding box center [1203, 894] width 149 height 30
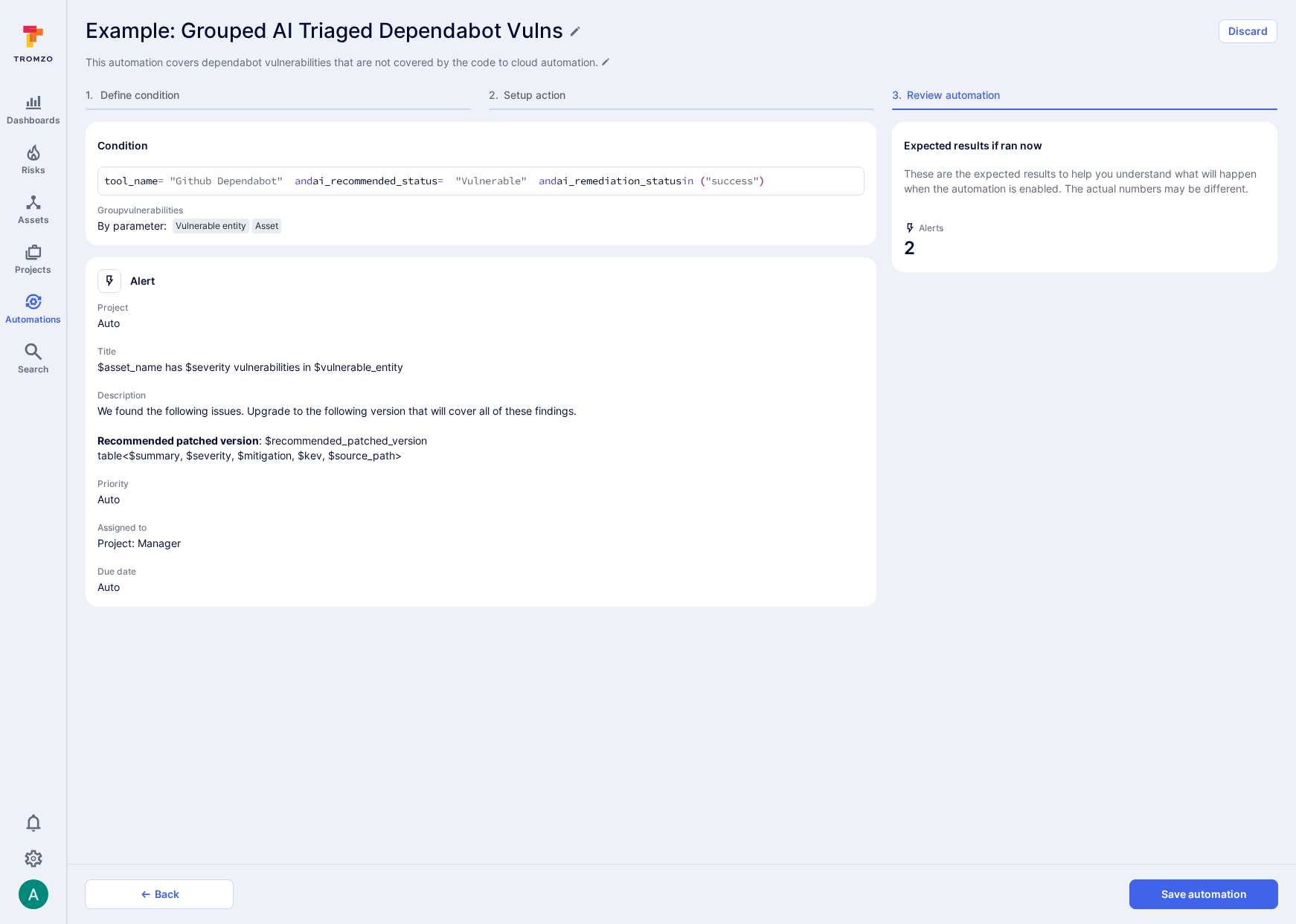
click at [1227, 895] on button "Save automation" at bounding box center [1203, 894] width 149 height 30
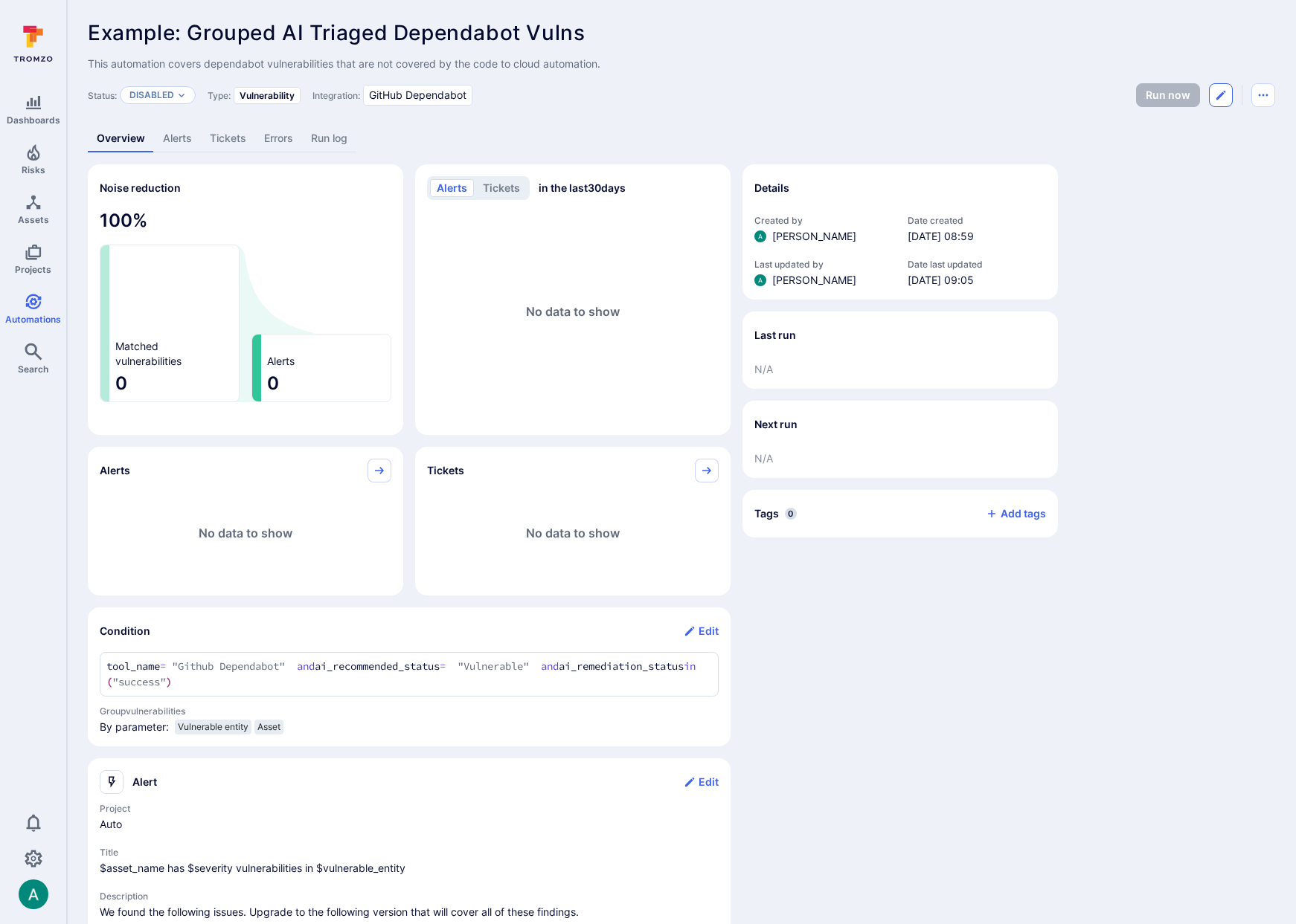
click at [1223, 99] on icon "Edit automation" at bounding box center [1221, 95] width 12 height 12
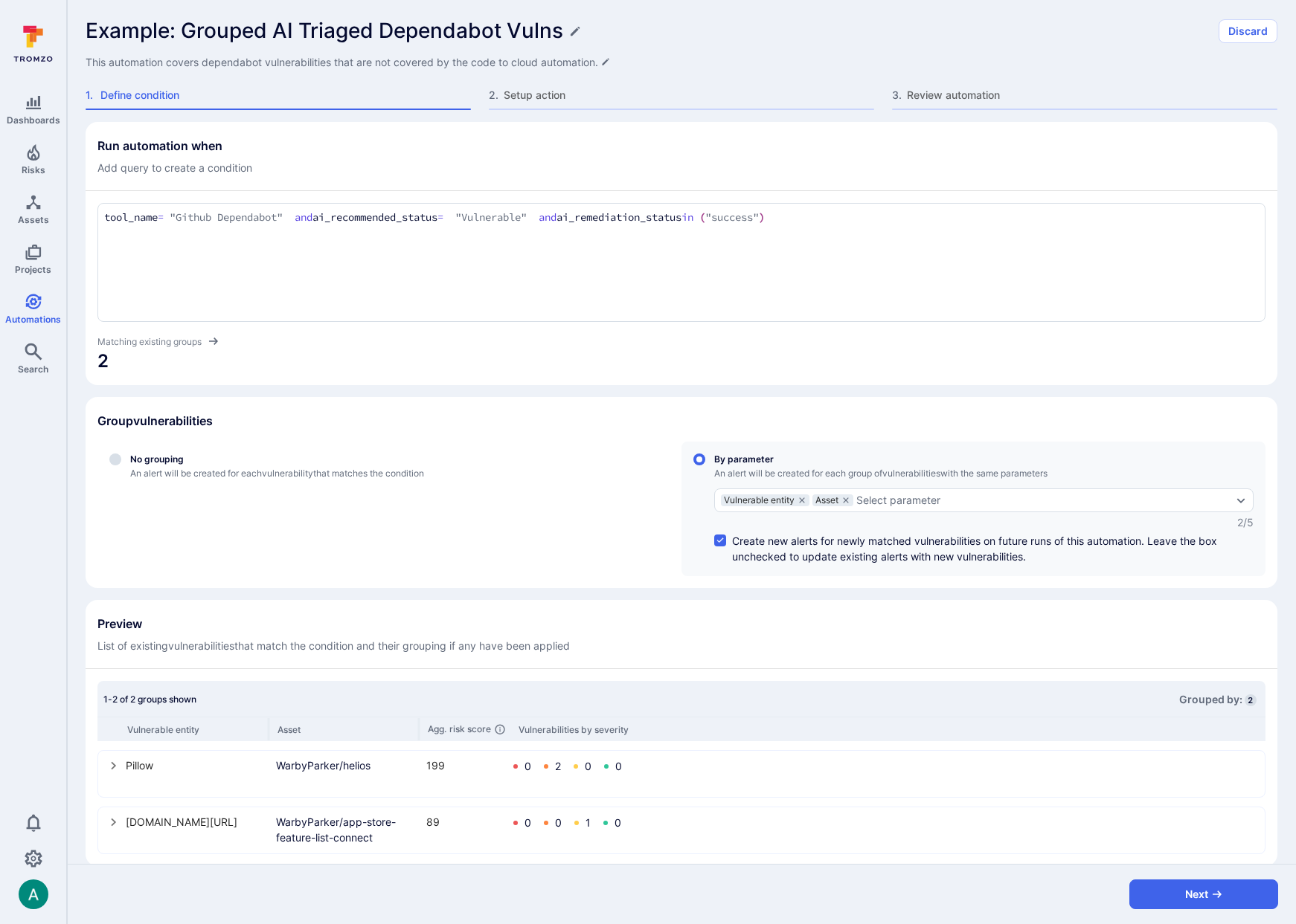
click at [338, 56] on span "This automation covers dependabot vulnerabilities that are not covered by the c…" at bounding box center [348, 62] width 525 height 14
drag, startPoint x: 166, startPoint y: 62, endPoint x: 207, endPoint y: 60, distance: 41.0
click at [207, 60] on textarea "This automation covers dependabot vulnerabilities that are not covered by the c…" at bounding box center [681, 62] width 1192 height 14
click at [181, 60] on textarea "This automation covers dependabot vulnerabilities that are not covered by the c…" at bounding box center [681, 62] width 1192 height 14
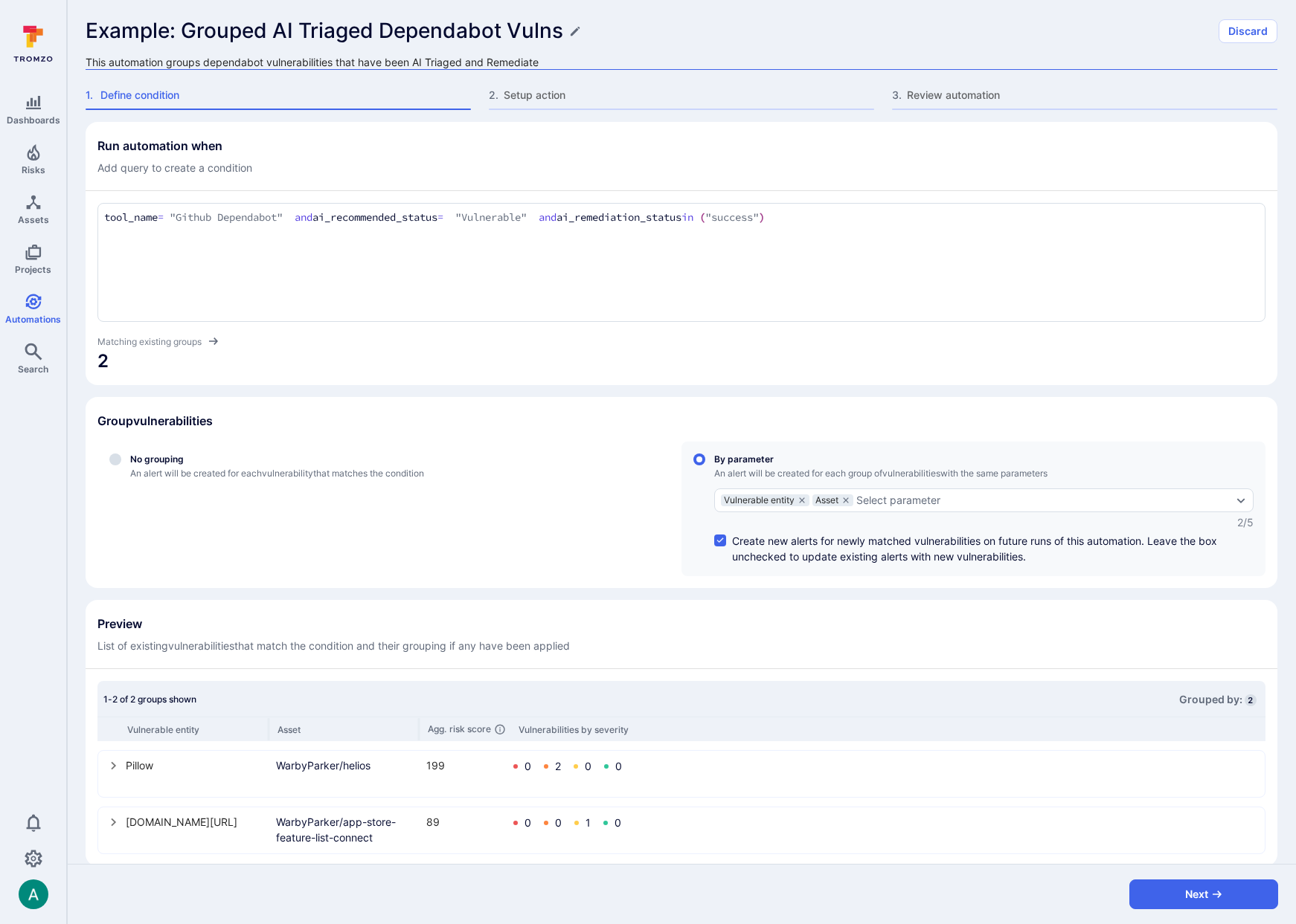
type textarea "This automation groups dependabot vulnerabilities that have been AI Triaged and…"
click at [1234, 898] on button "Next" at bounding box center [1203, 894] width 149 height 30
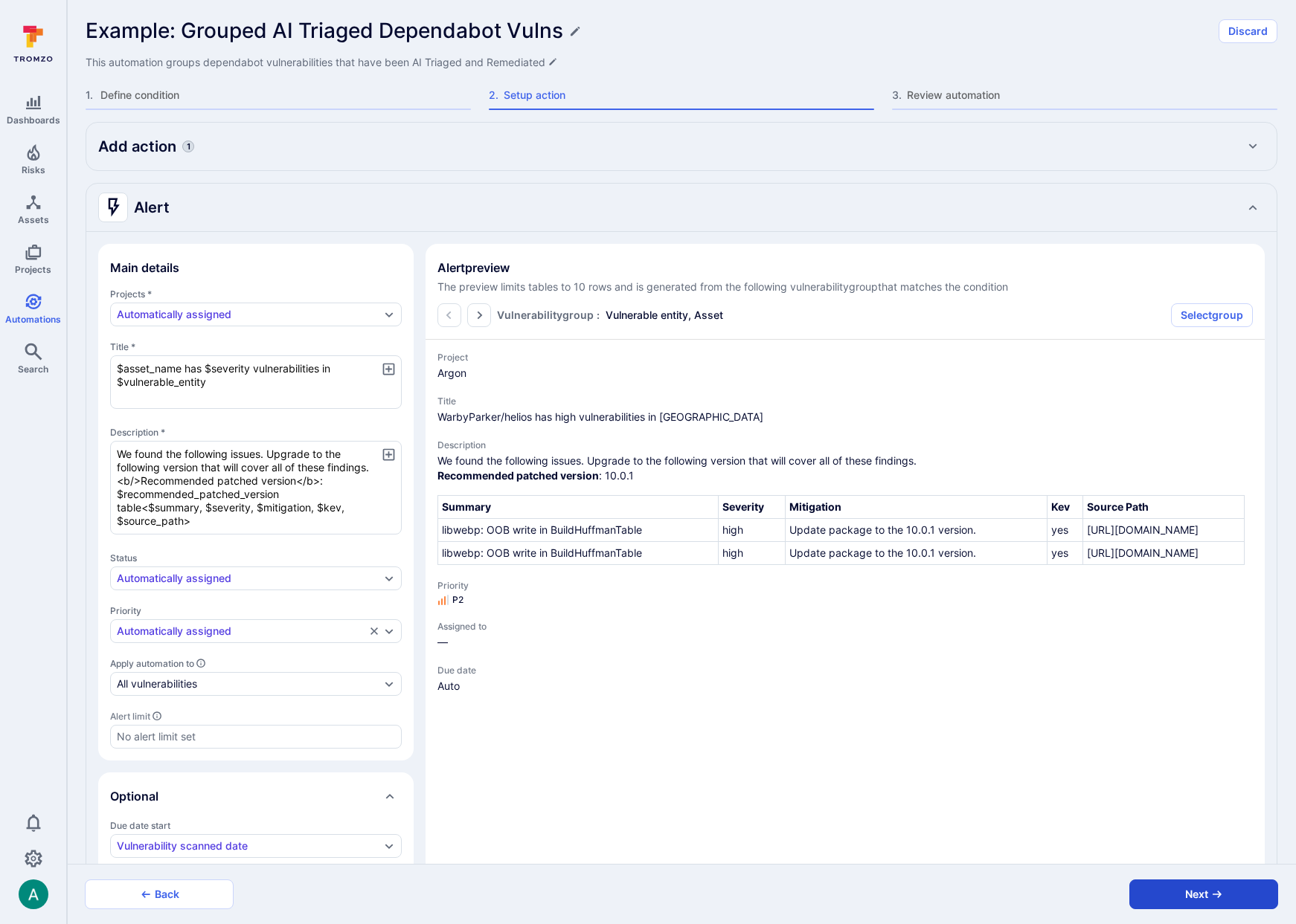
click at [1234, 898] on button "Next" at bounding box center [1203, 894] width 149 height 30
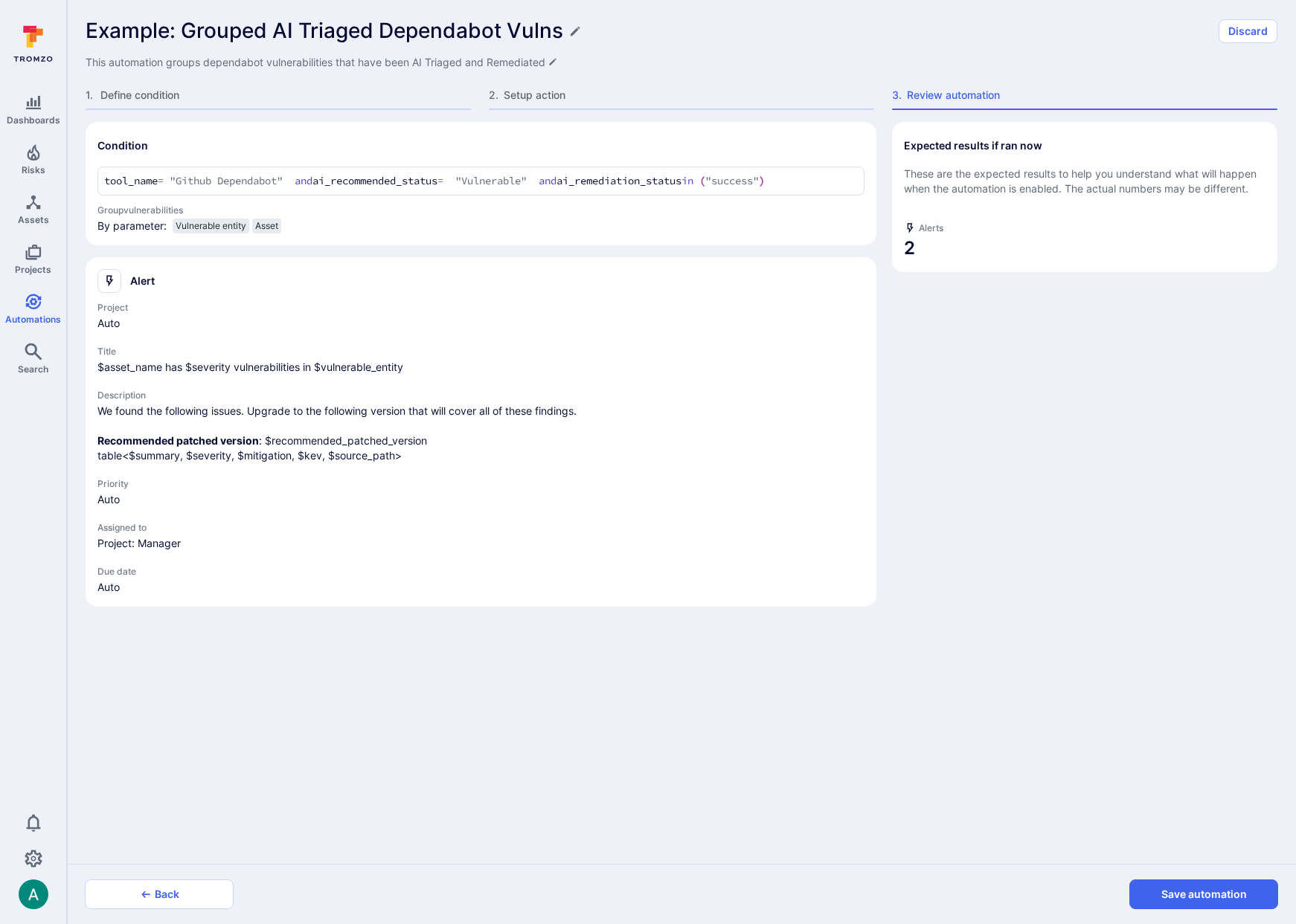
click at [1234, 898] on button "Save automation" at bounding box center [1203, 894] width 149 height 30
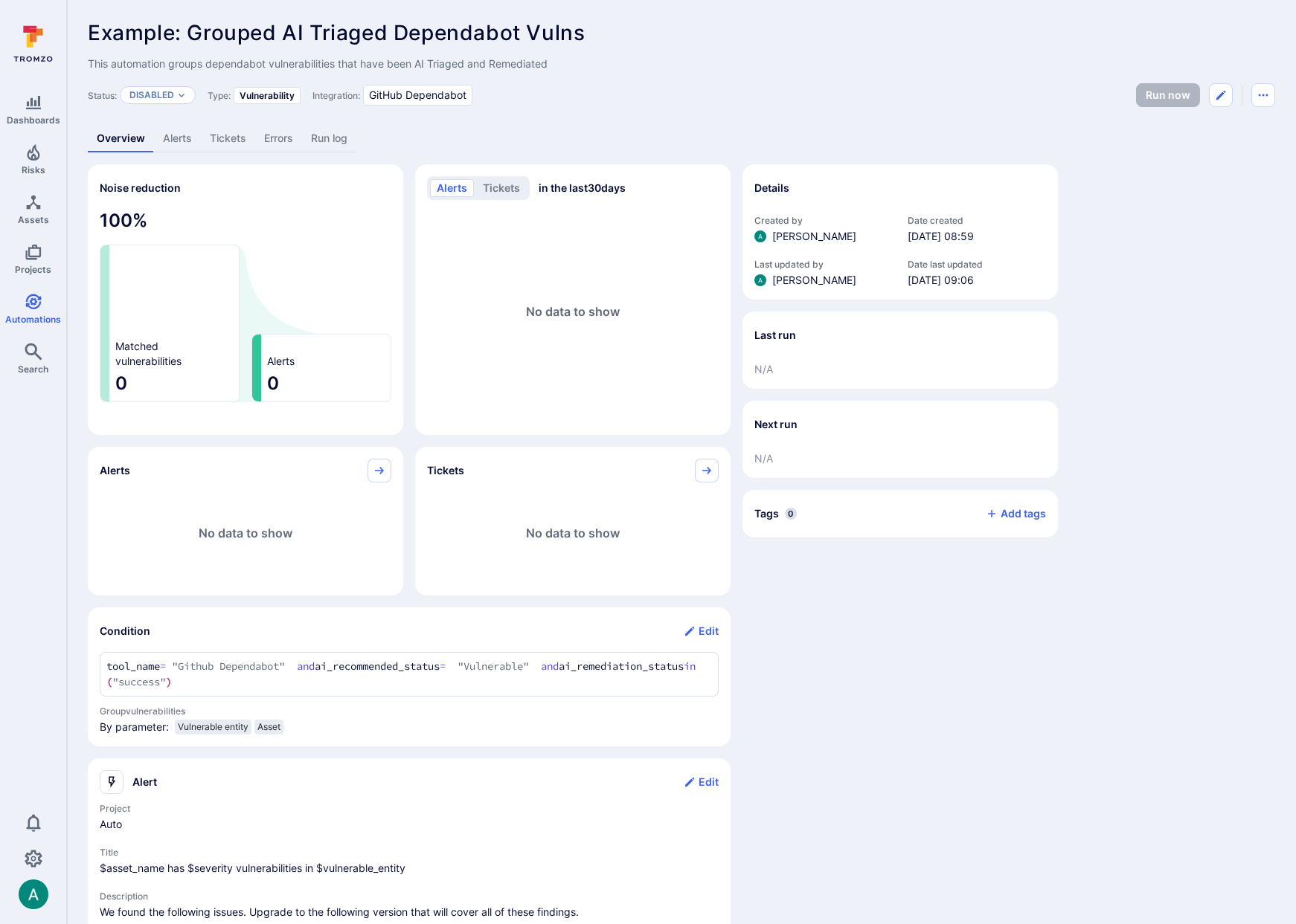
drag, startPoint x: 636, startPoint y: 60, endPoint x: 617, endPoint y: 62, distance: 19.1
click at [635, 61] on span "This automation groups dependabot vulnerabilities that have been AI Triaged and…" at bounding box center [681, 64] width 1188 height 14
click at [162, 93] on p "Disabled" at bounding box center [152, 95] width 44 height 12
click at [174, 130] on span "Enabled" at bounding box center [153, 132] width 41 height 12
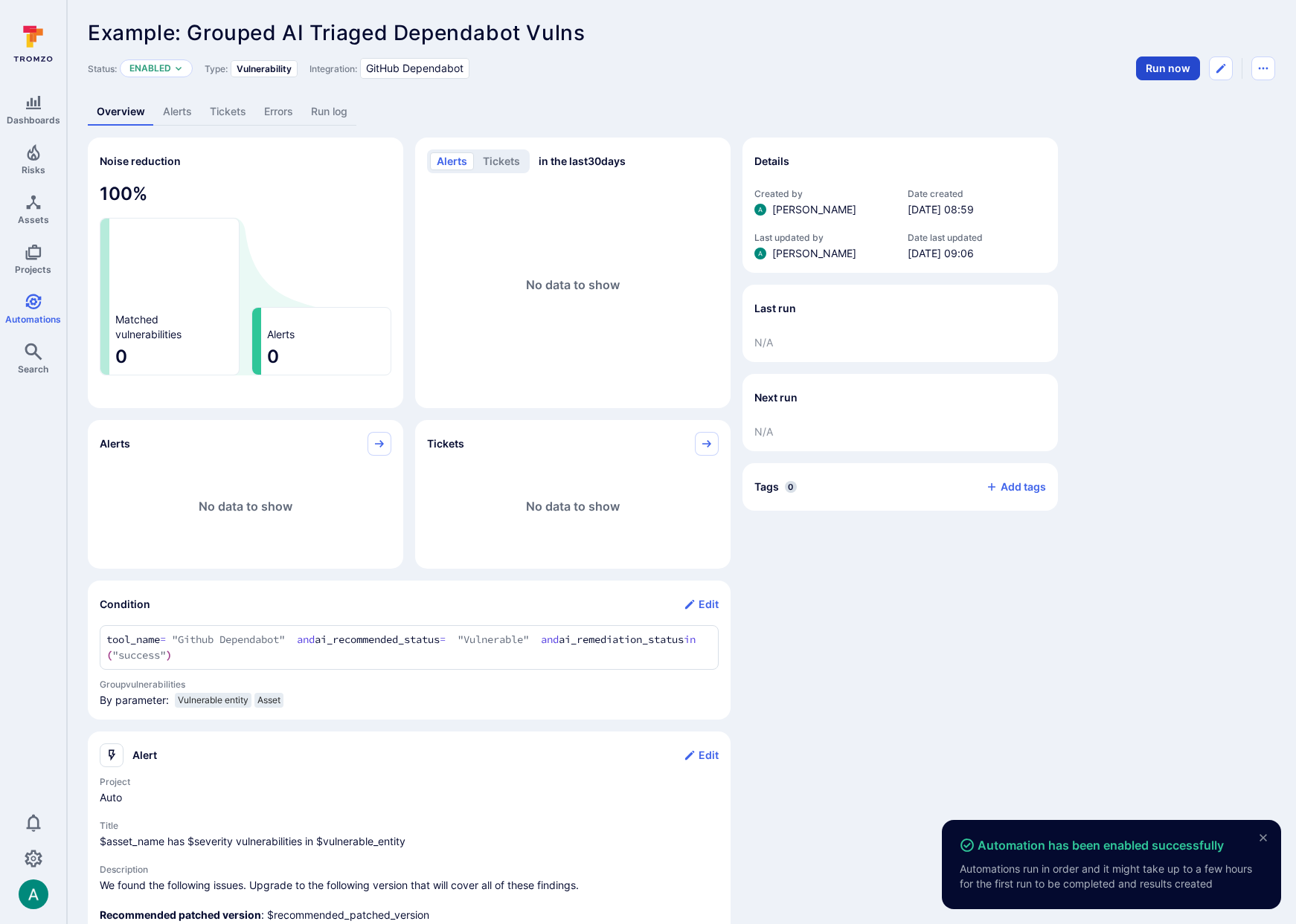
click at [1148, 68] on button "Run now" at bounding box center [1168, 68] width 64 height 24
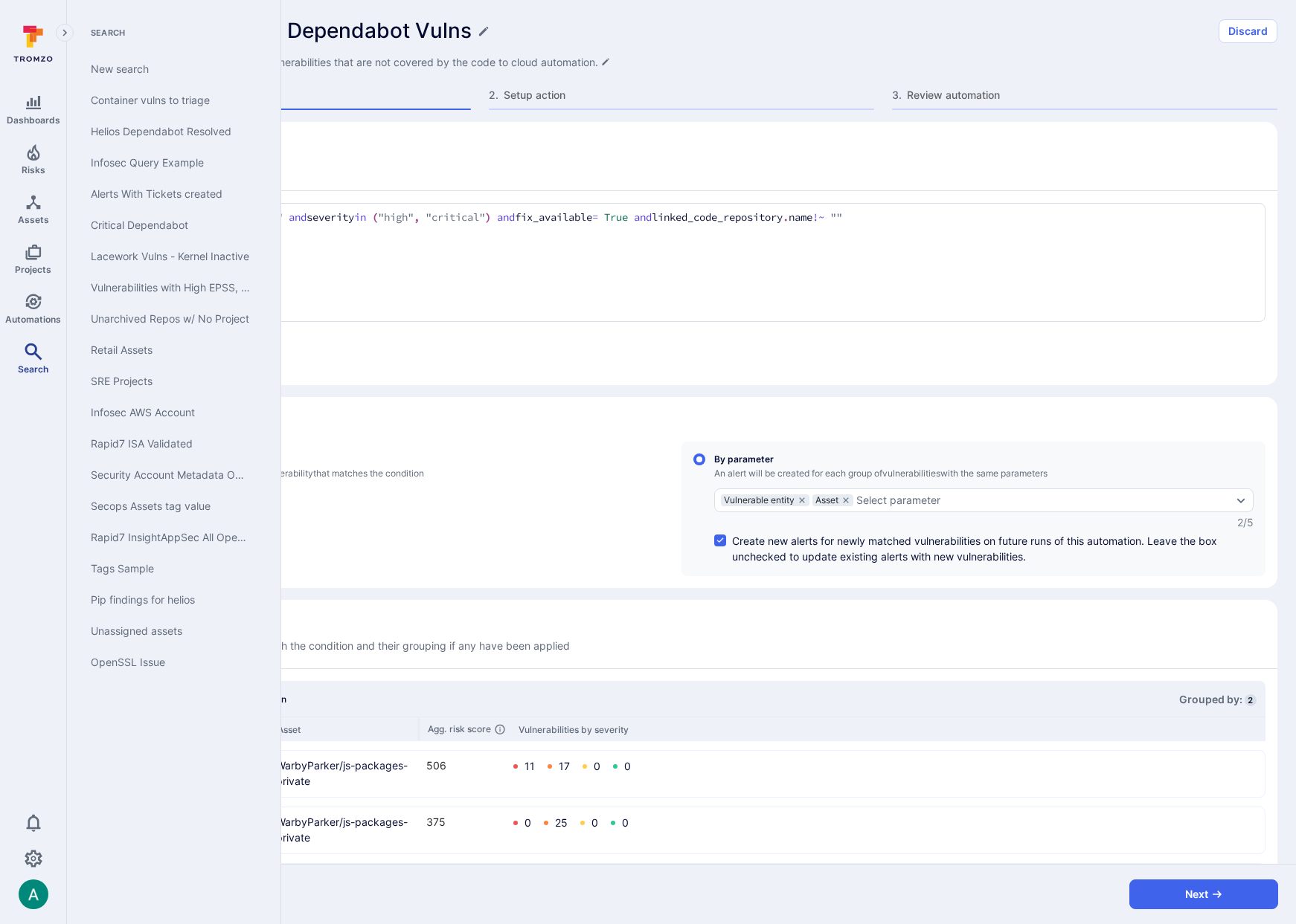
click at [28, 362] on link "Search" at bounding box center [33, 358] width 67 height 43
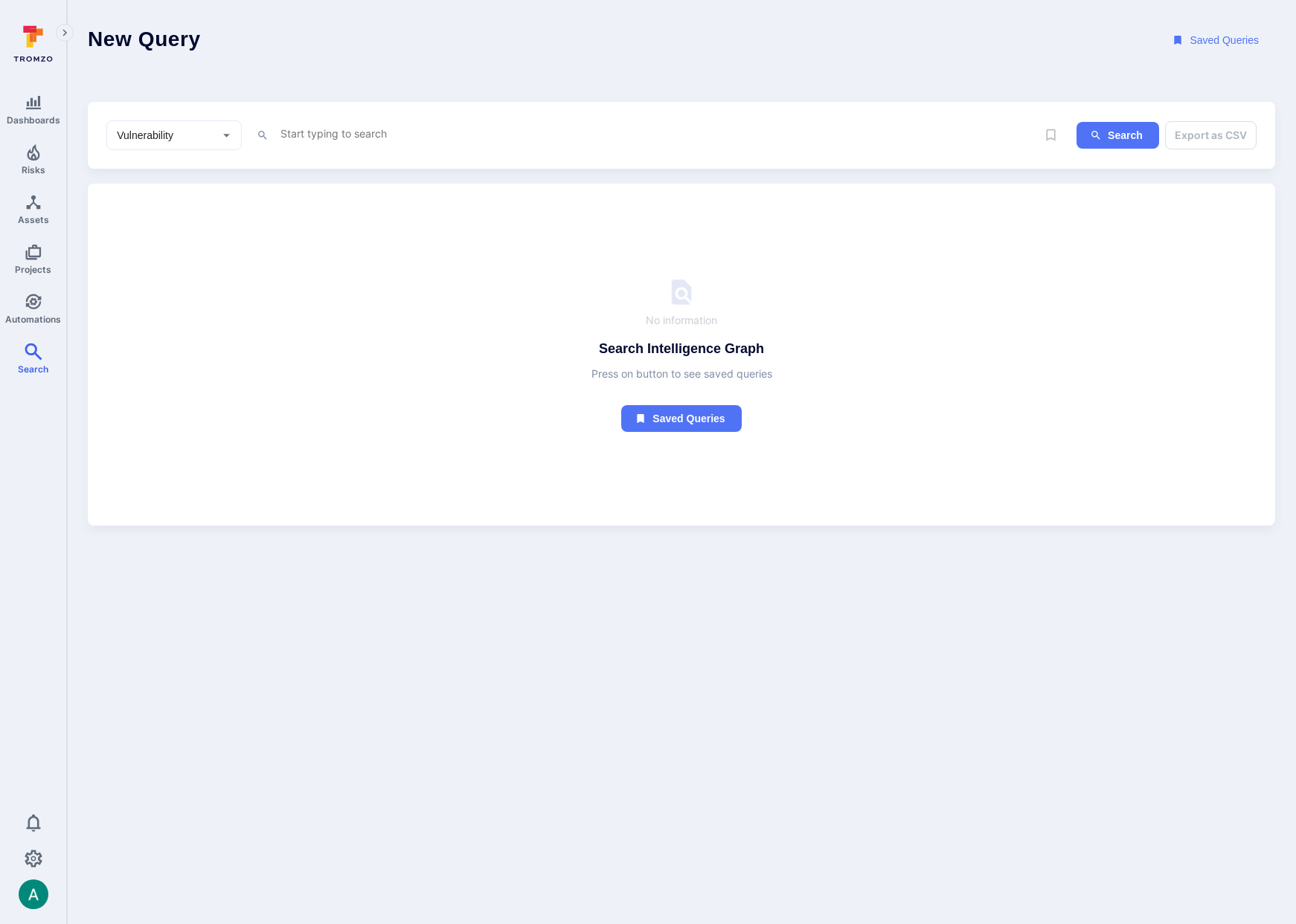
click at [372, 146] on div "x" at bounding box center [652, 135] width 748 height 22
click at [372, 135] on textarea "Intelligence Graph search area" at bounding box center [652, 133] width 748 height 18
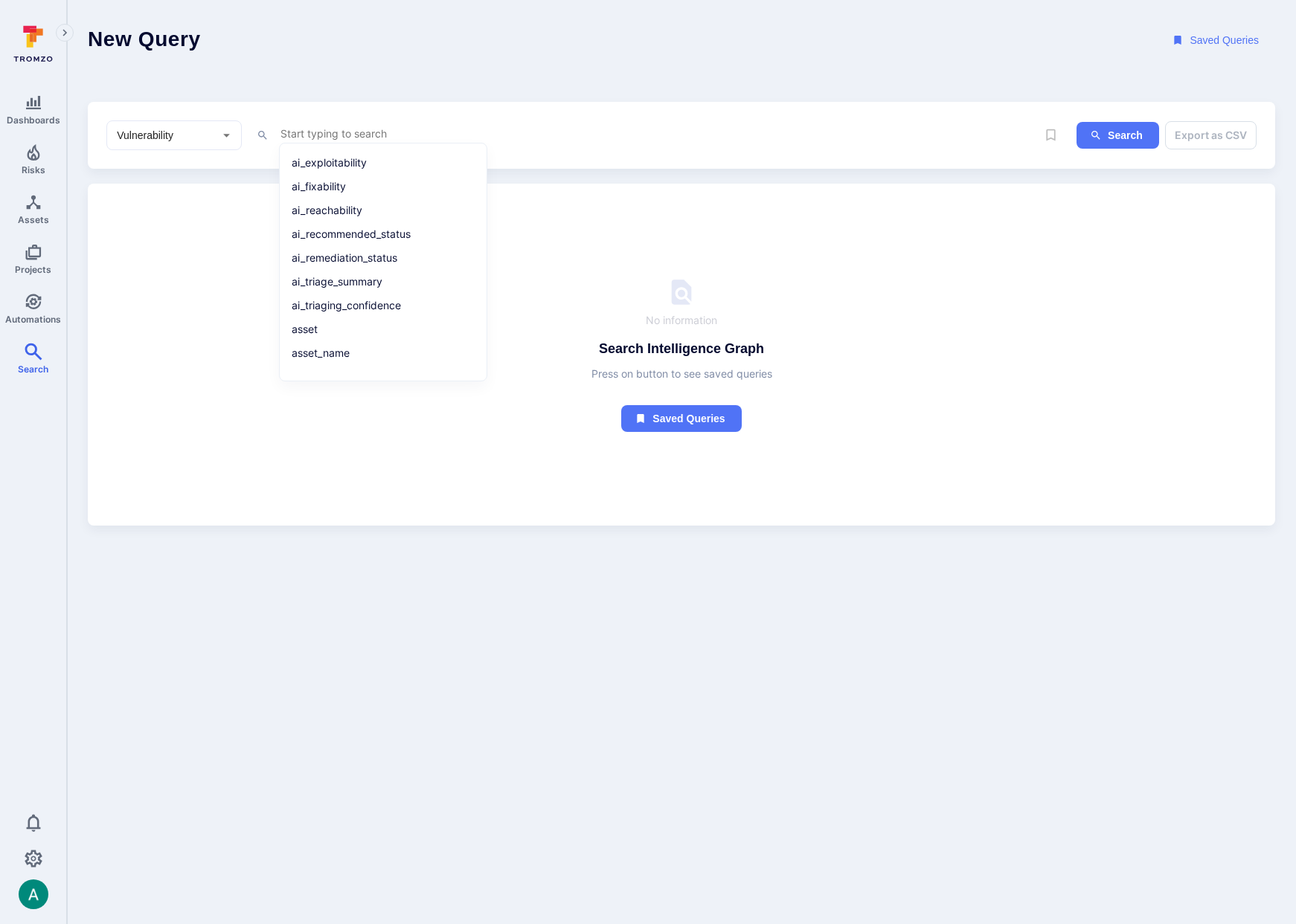
paste textarea "tool_name = "Github Dependabot" and ai_recommended_status = "Vulnerable" and ai…"
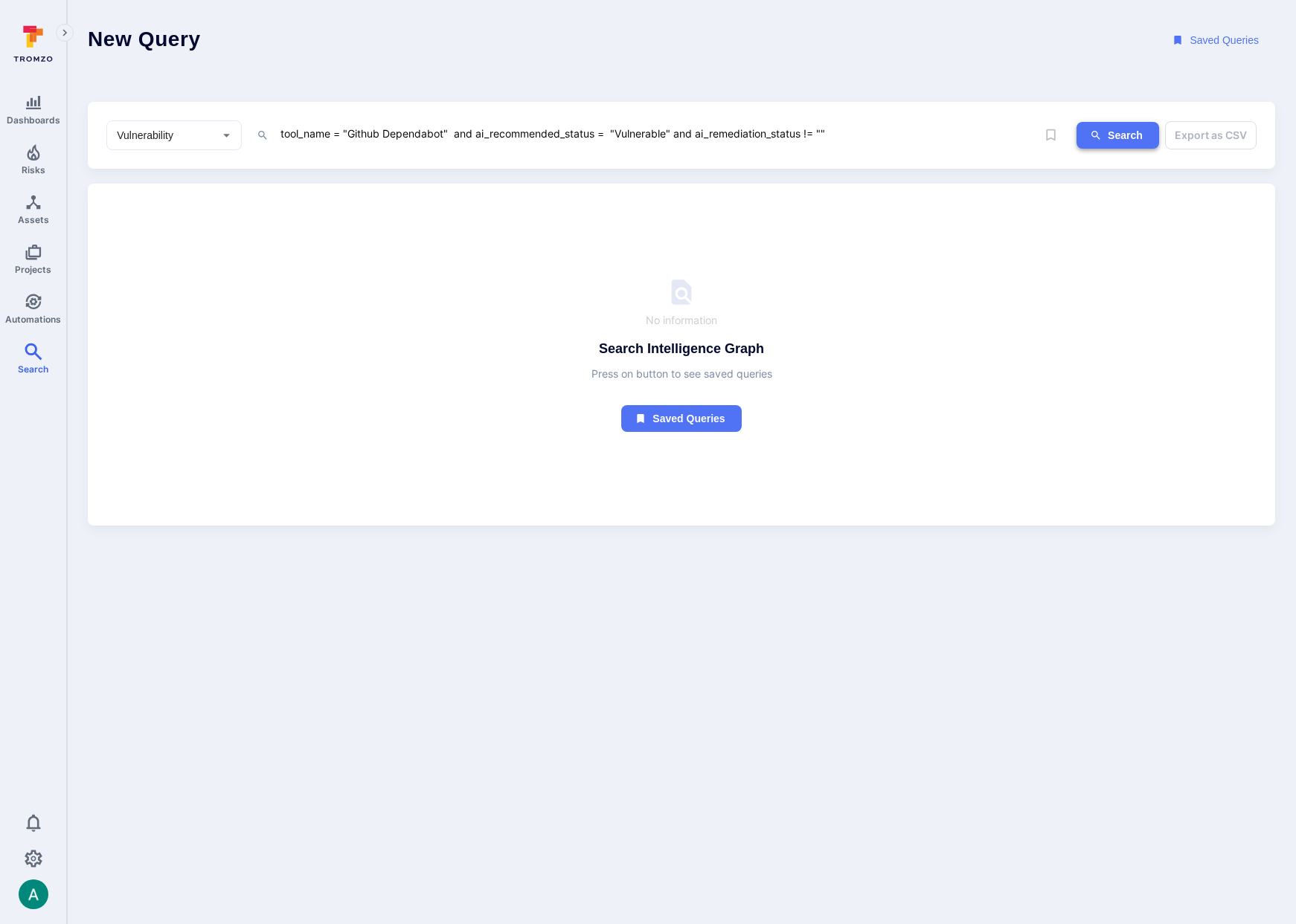
click at [1096, 133] on icon "ig-search" at bounding box center [1096, 135] width 12 height 12
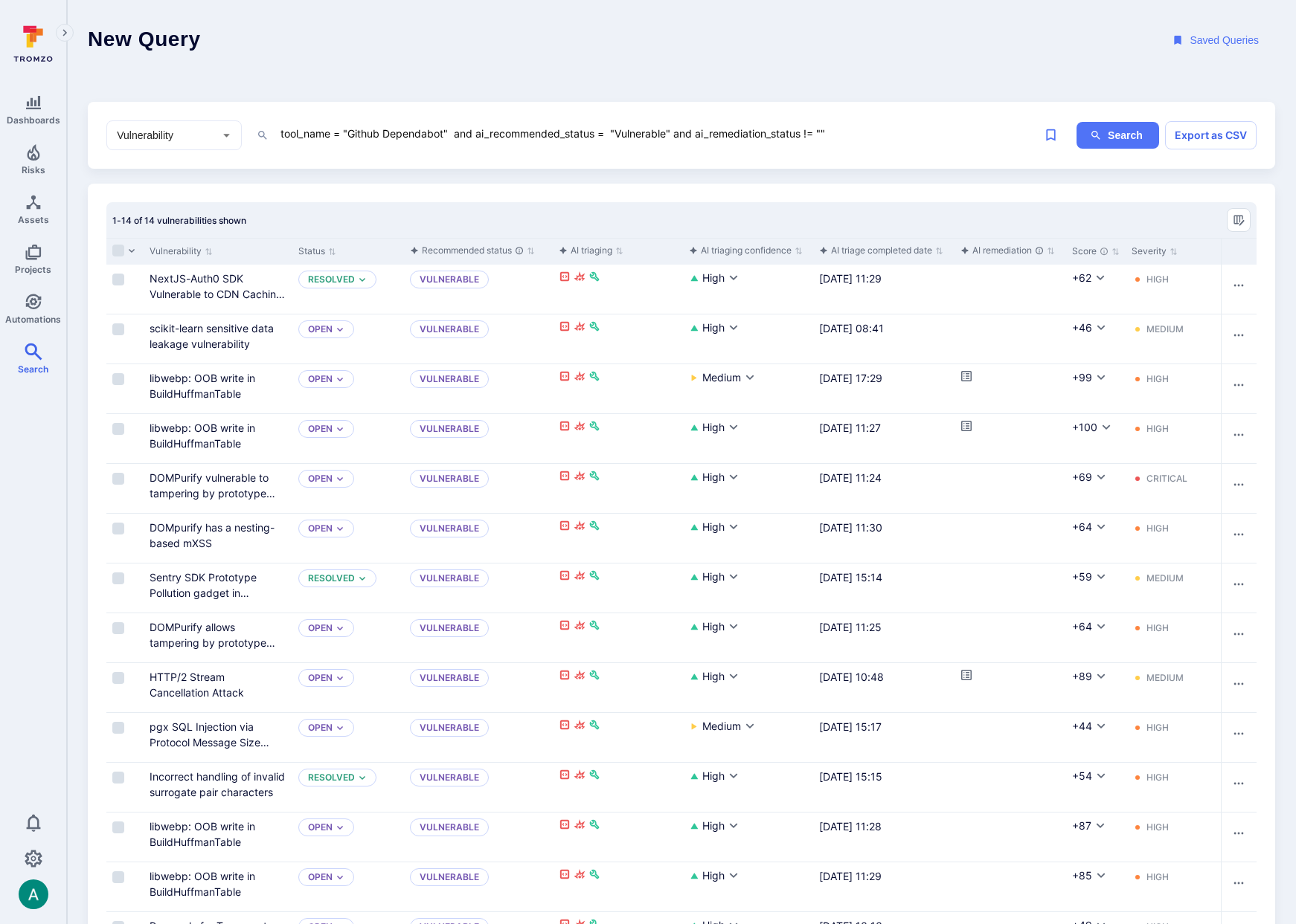
click at [879, 135] on textarea "tool_name = "Github Dependabot" and ai_recommended_status = "Vulnerable" and ai…" at bounding box center [652, 133] width 748 height 18
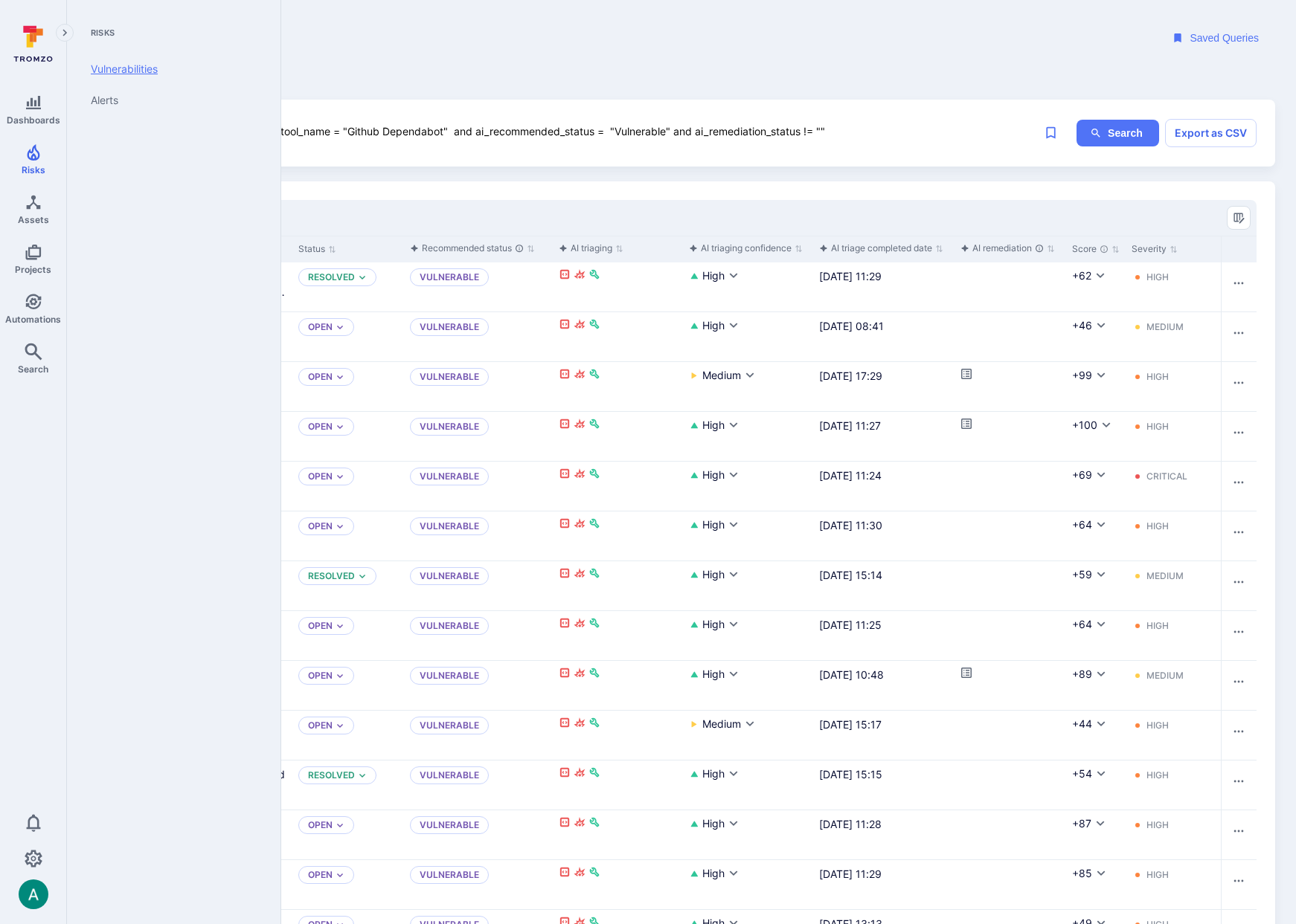
click at [125, 69] on link "Vulnerabilities" at bounding box center [171, 69] width 183 height 31
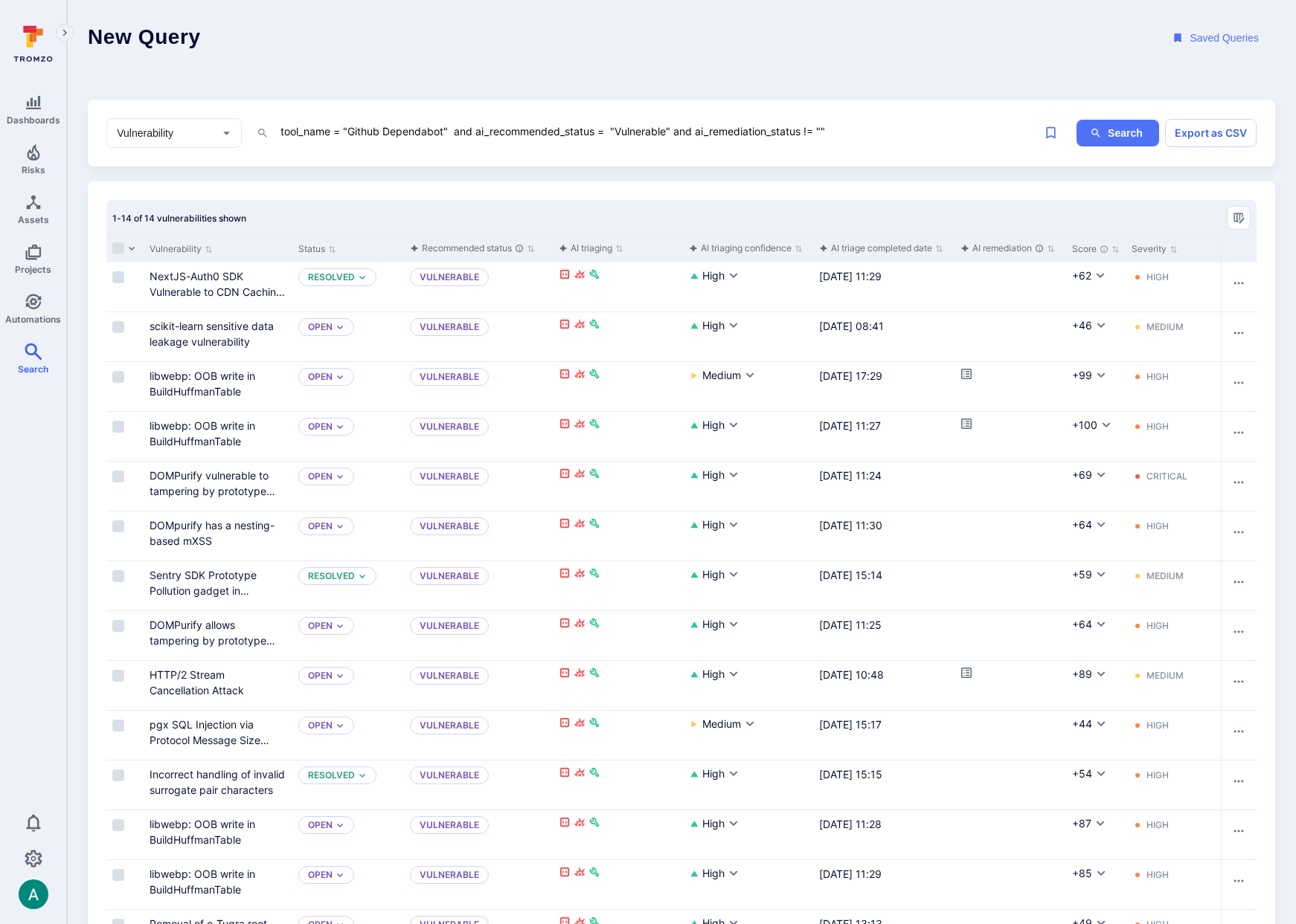
click at [826, 130] on textarea "tool_name = "Github Dependabot" and ai_recommended_status = "Vulnerable" and ai…" at bounding box center [652, 130] width 748 height 18
drag, startPoint x: 808, startPoint y: 133, endPoint x: 816, endPoint y: 133, distance: 8.0
click at [816, 133] on textarea "tool_name = "Github Dependabot" and ai_recommended_status = "Vulnerable" and ai…" at bounding box center [652, 133] width 748 height 18
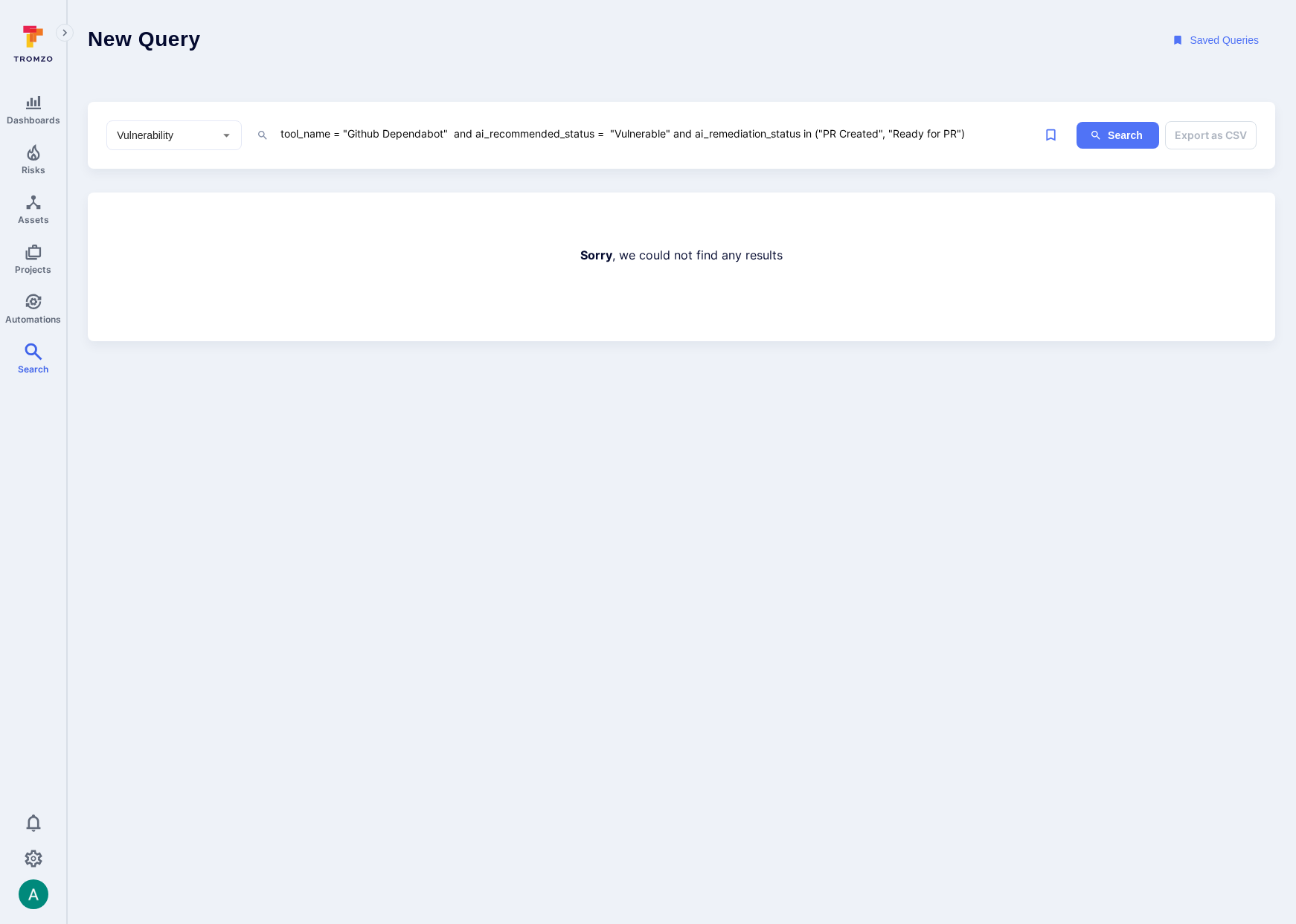
click at [850, 132] on textarea "tool_name = "Github Dependabot" and ai_recommended_status = "Vulnerable" and ai…" at bounding box center [652, 133] width 748 height 18
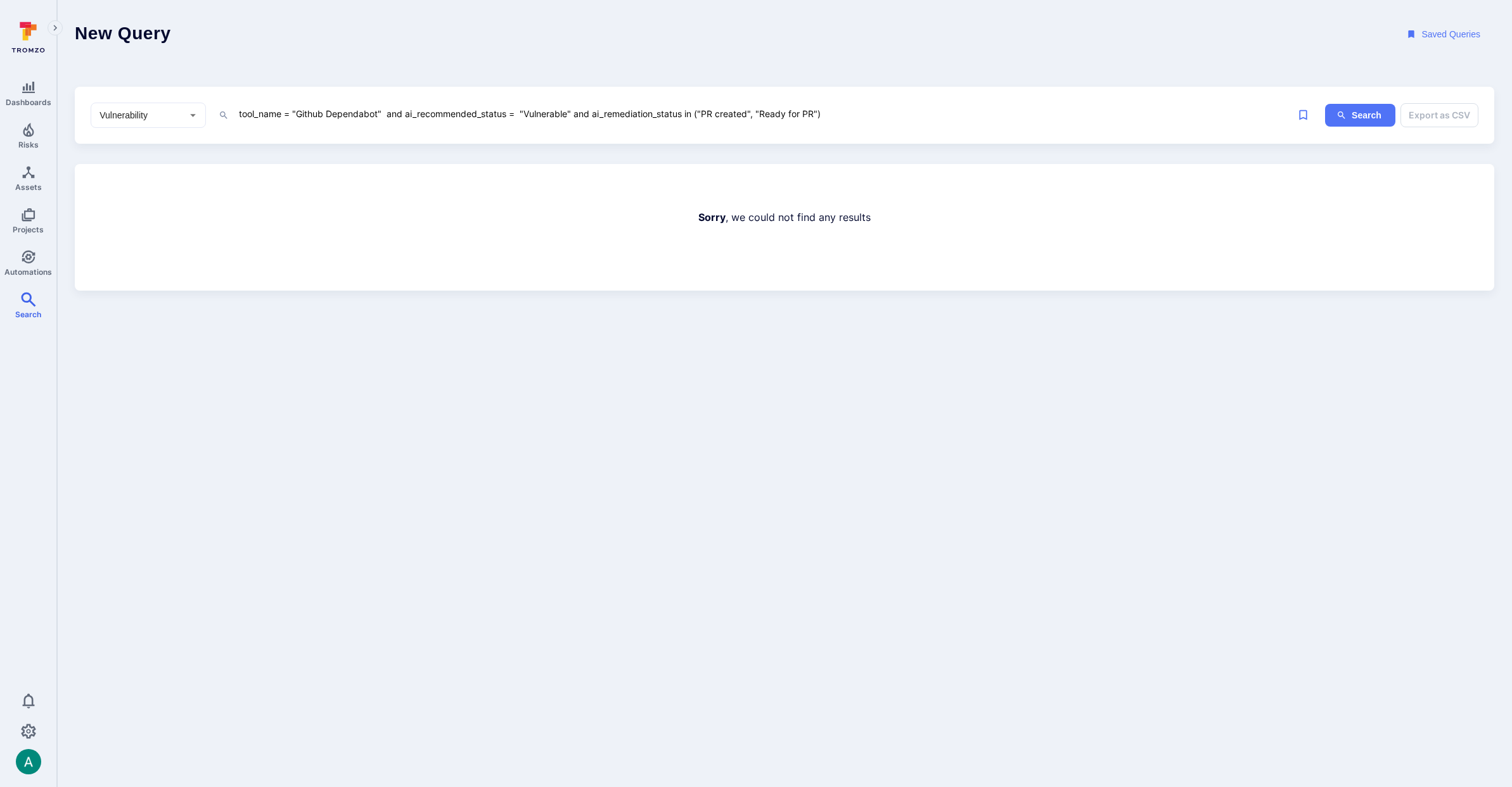
drag, startPoint x: 706, startPoint y: 114, endPoint x: 816, endPoint y: 115, distance: 110.0
click at [816, 115] on textarea "tool_name = "Github Dependabot" and ai_recommended_status = "Vulnerable" and ai…" at bounding box center [719, 113] width 963 height 16
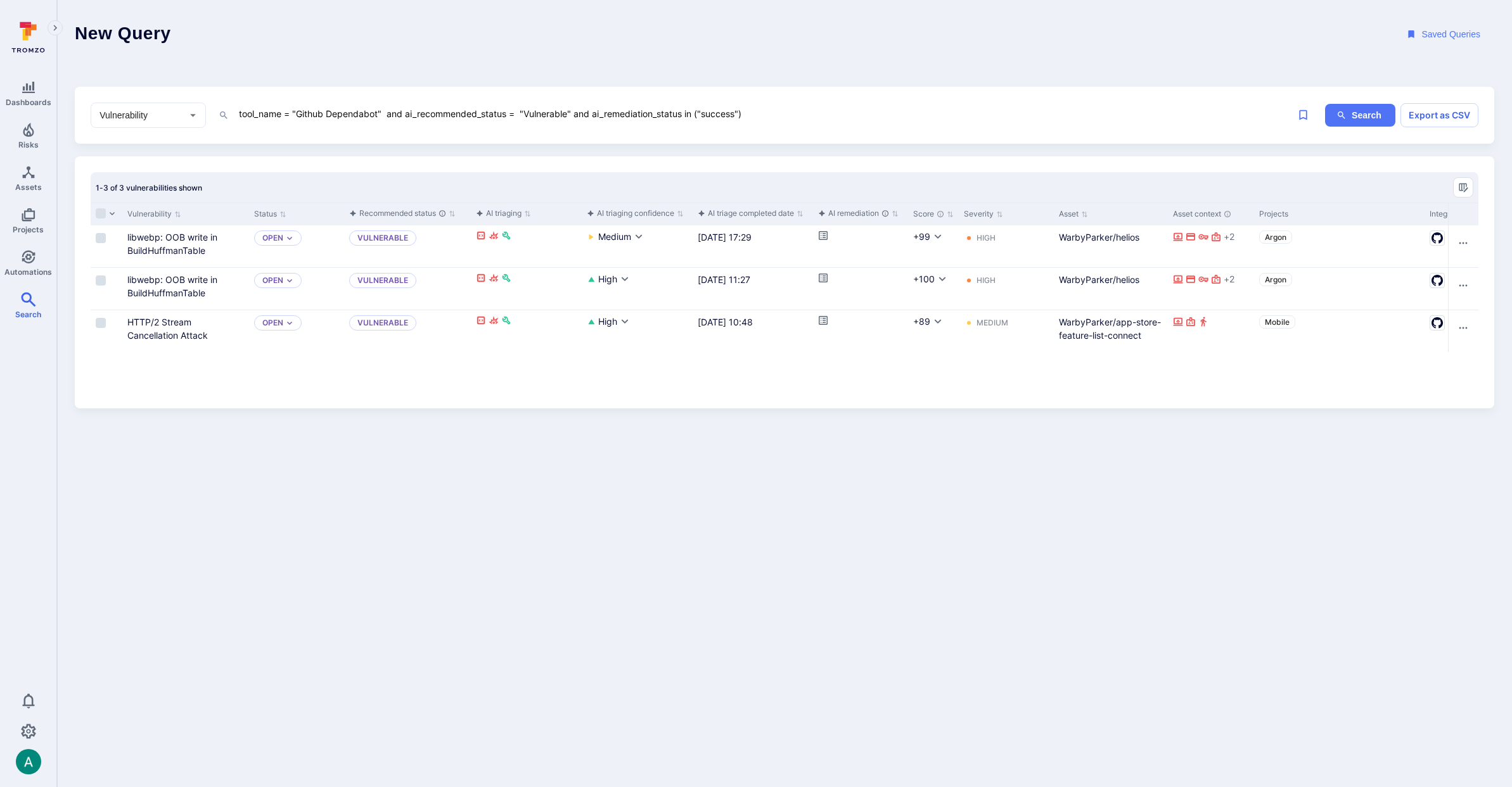
click at [596, 113] on textarea "tool_name = "Github Dependabot" and ai_recommended_status = "Vulnerable" and ai…" at bounding box center [719, 113] width 963 height 16
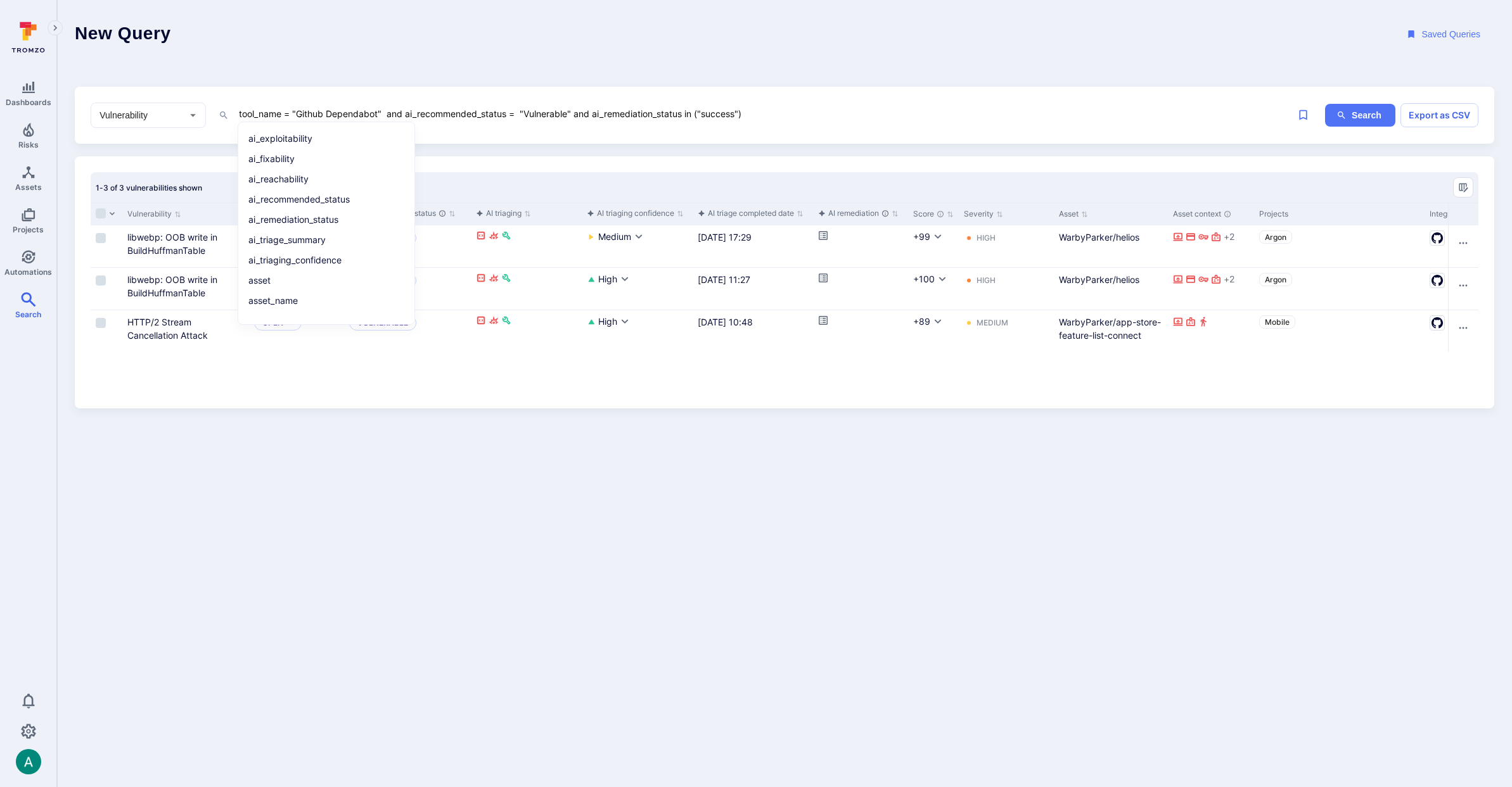
drag, startPoint x: 575, startPoint y: 112, endPoint x: 762, endPoint y: 113, distance: 187.0
click at [762, 113] on textarea "tool_name = "Github Dependabot" and ai_recommended_status = "Vulnerable" and ai…" at bounding box center [719, 113] width 963 height 16
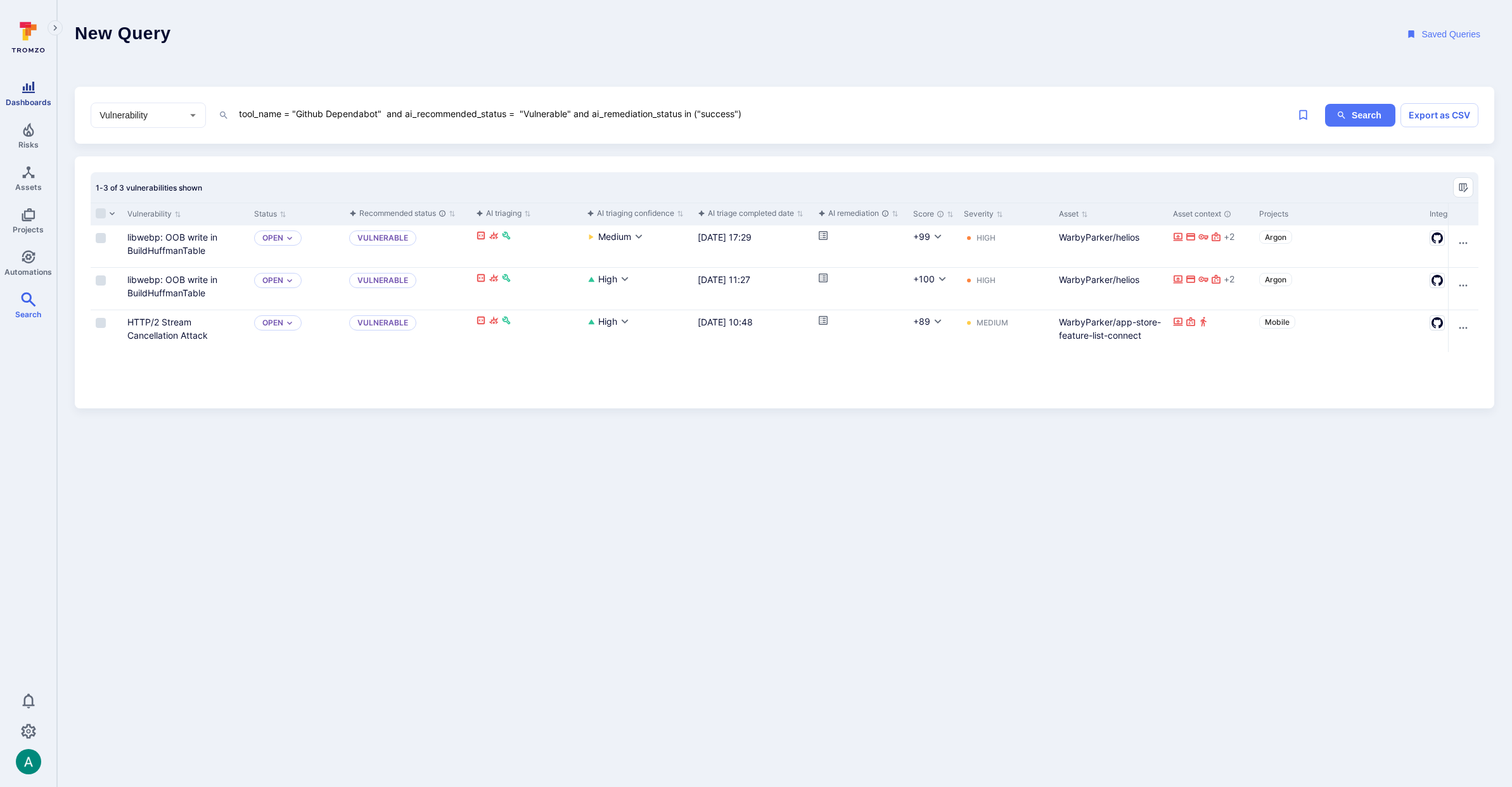
type textarea "tool_name = "Github Dependabot" and ai_recommended_status = "Vulnerable" and ai…"
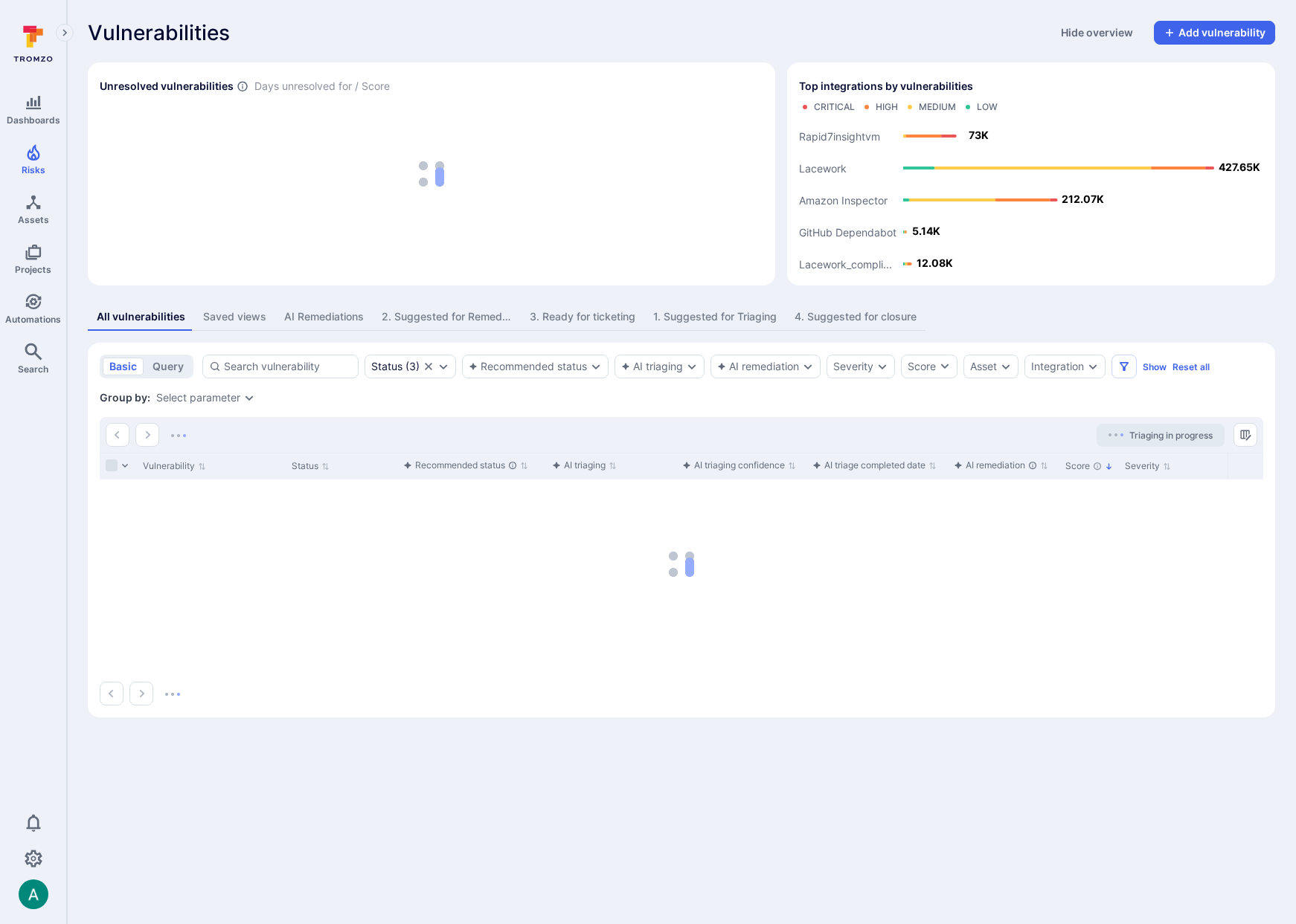
click at [758, 380] on section "basic query Status ( 3 ) Recommended status AI triaging AI remediation Severity…" at bounding box center [681, 530] width 1188 height 375
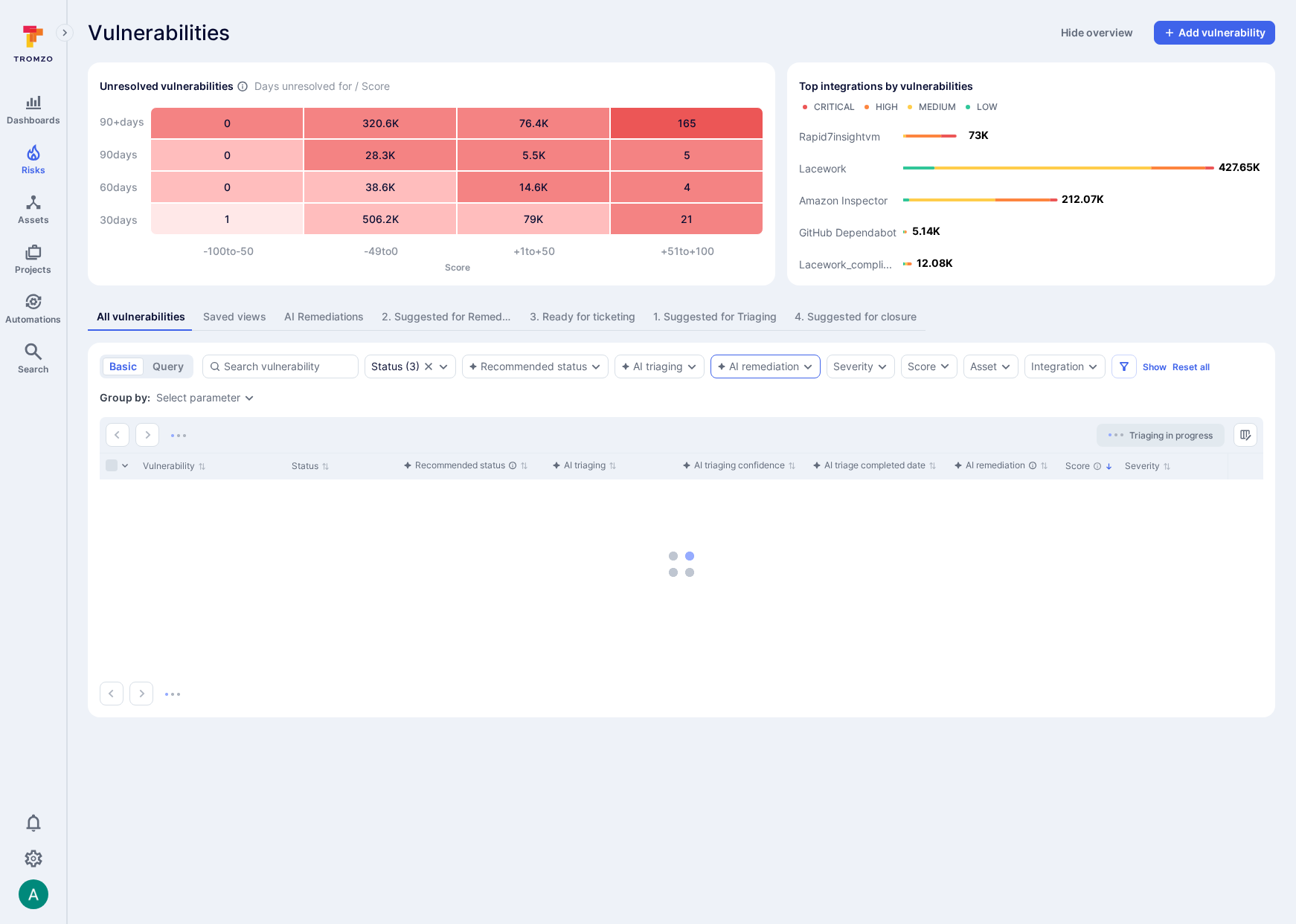
click at [763, 371] on div "AI remediation" at bounding box center [758, 367] width 82 height 12
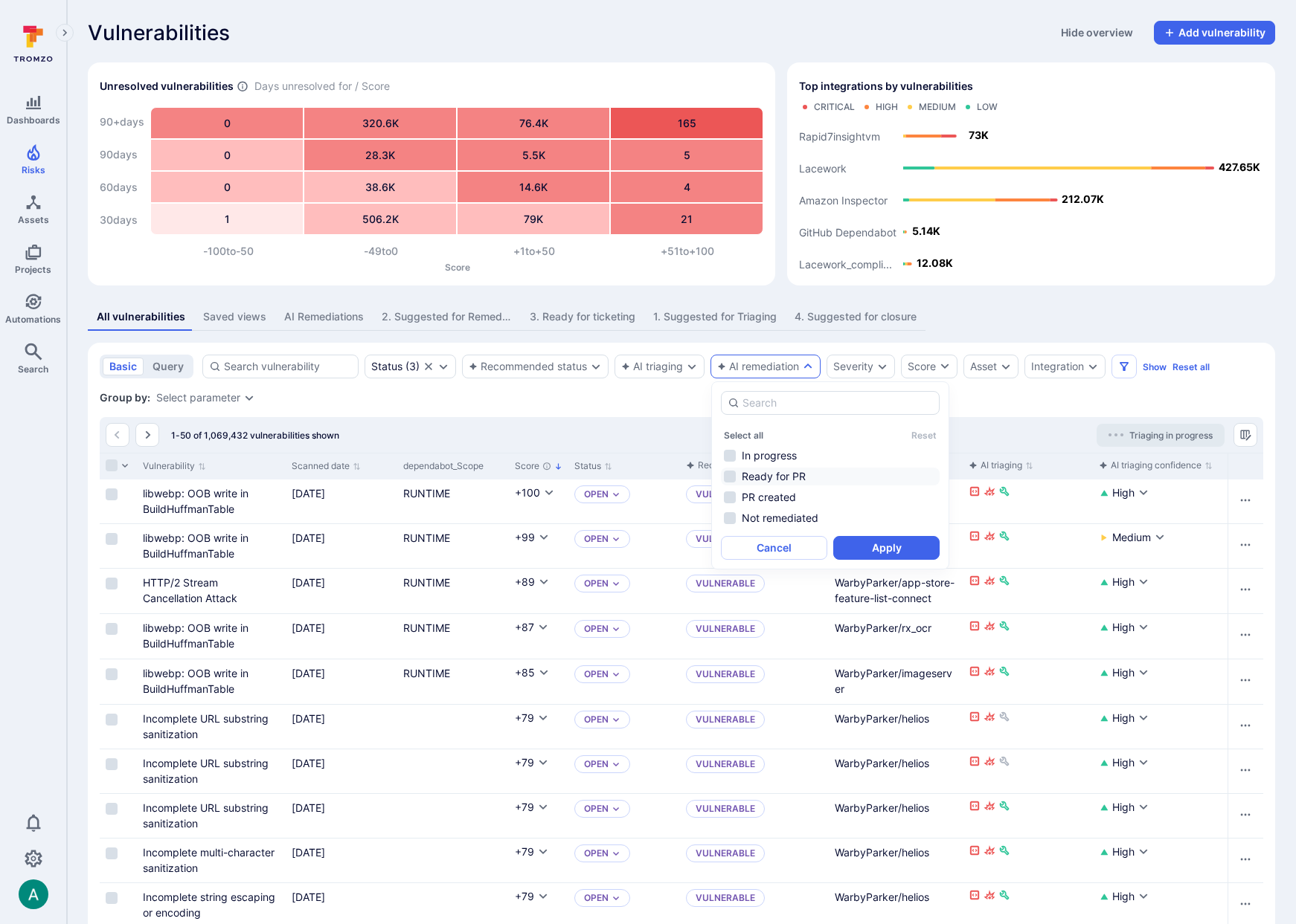
click at [784, 478] on li "Ready for PR" at bounding box center [830, 476] width 219 height 18
click at [783, 495] on li "PR created" at bounding box center [830, 496] width 219 height 18
click at [891, 544] on button "Apply" at bounding box center [887, 546] width 106 height 24
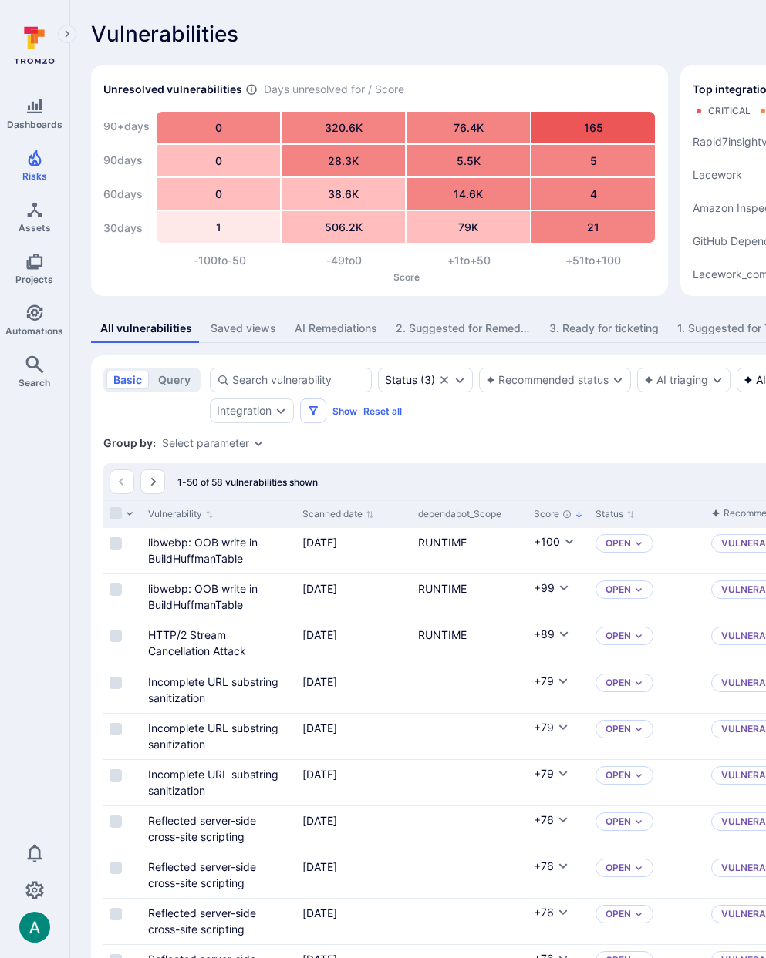
click at [620, 447] on div "Group by: Select parameter" at bounding box center [589, 443] width 973 height 15
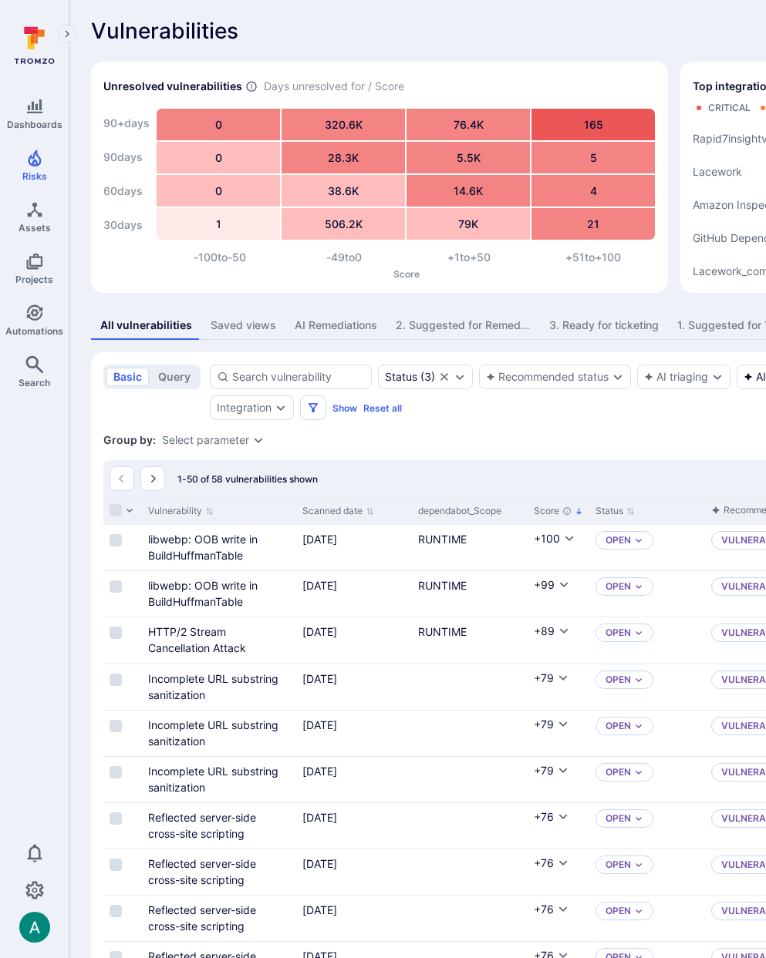
scroll to position [5, 0]
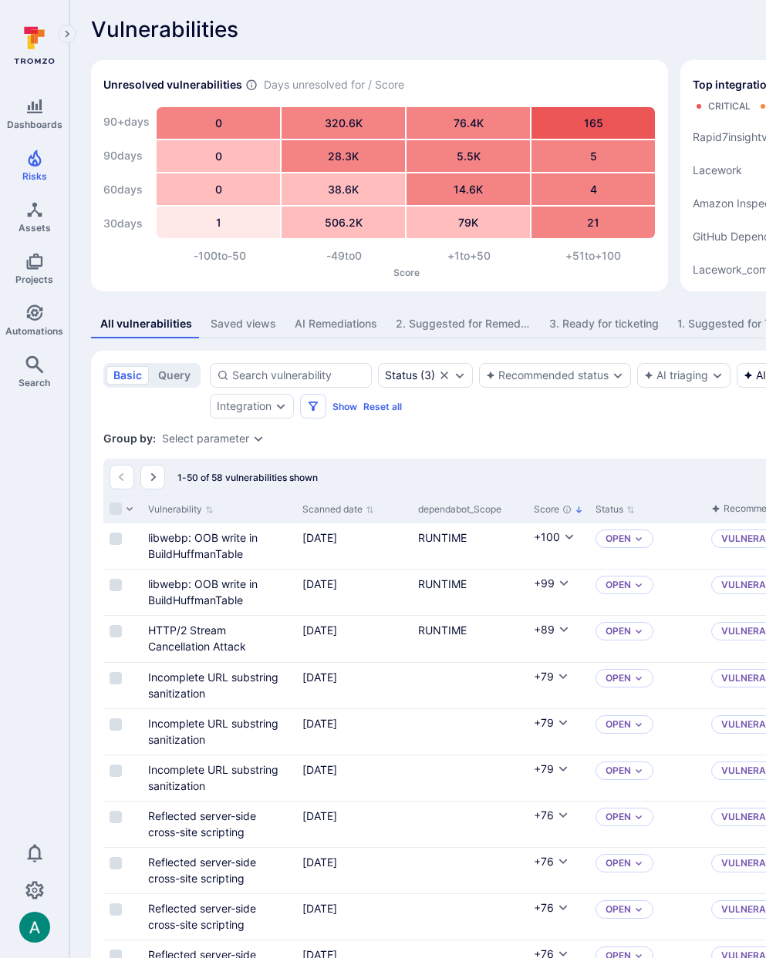
click at [456, 22] on div "Vulnerabilities Hide overview Add vulnerability" at bounding box center [590, 29] width 998 height 25
